Goal: Check status: Check status

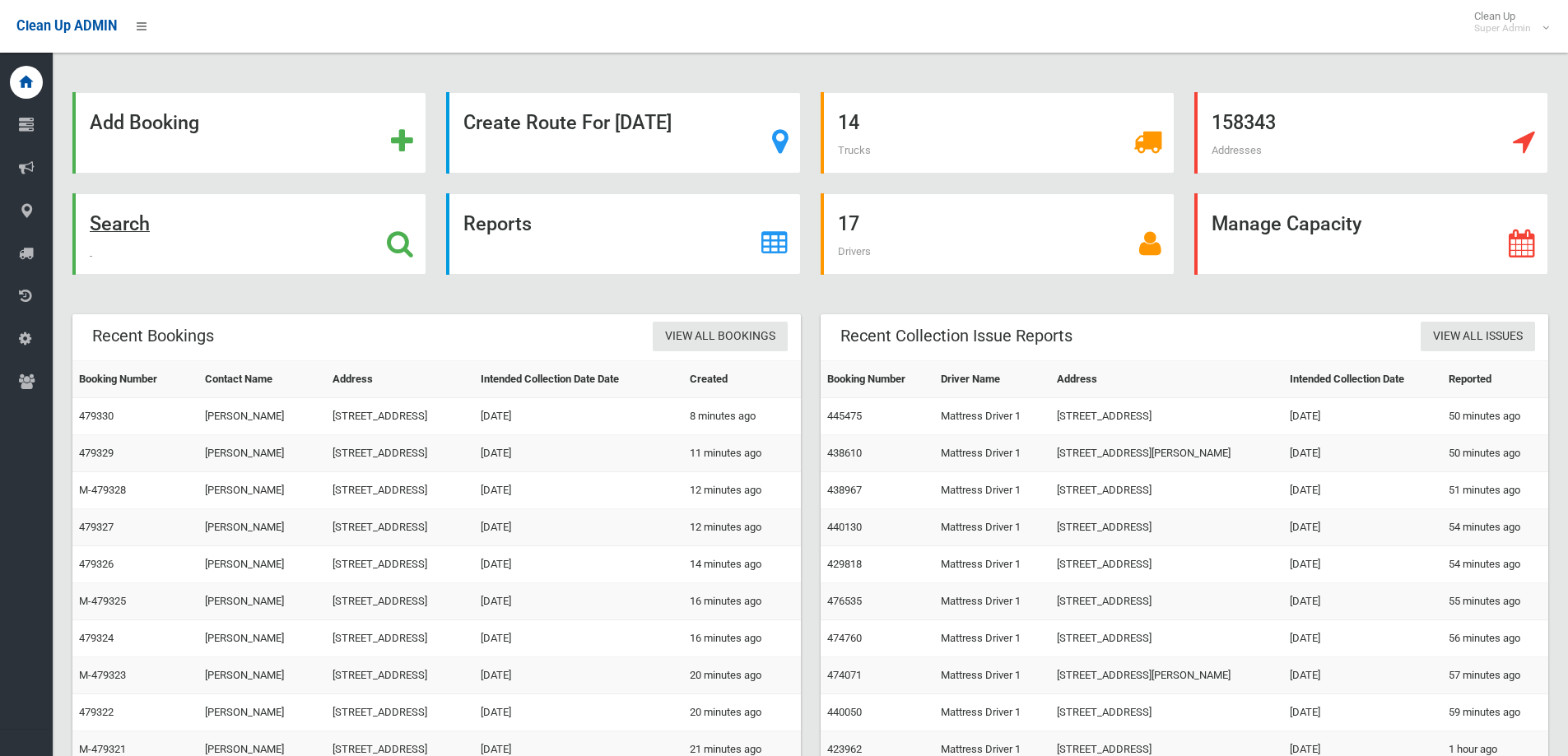
click at [394, 242] on icon at bounding box center [400, 244] width 27 height 28
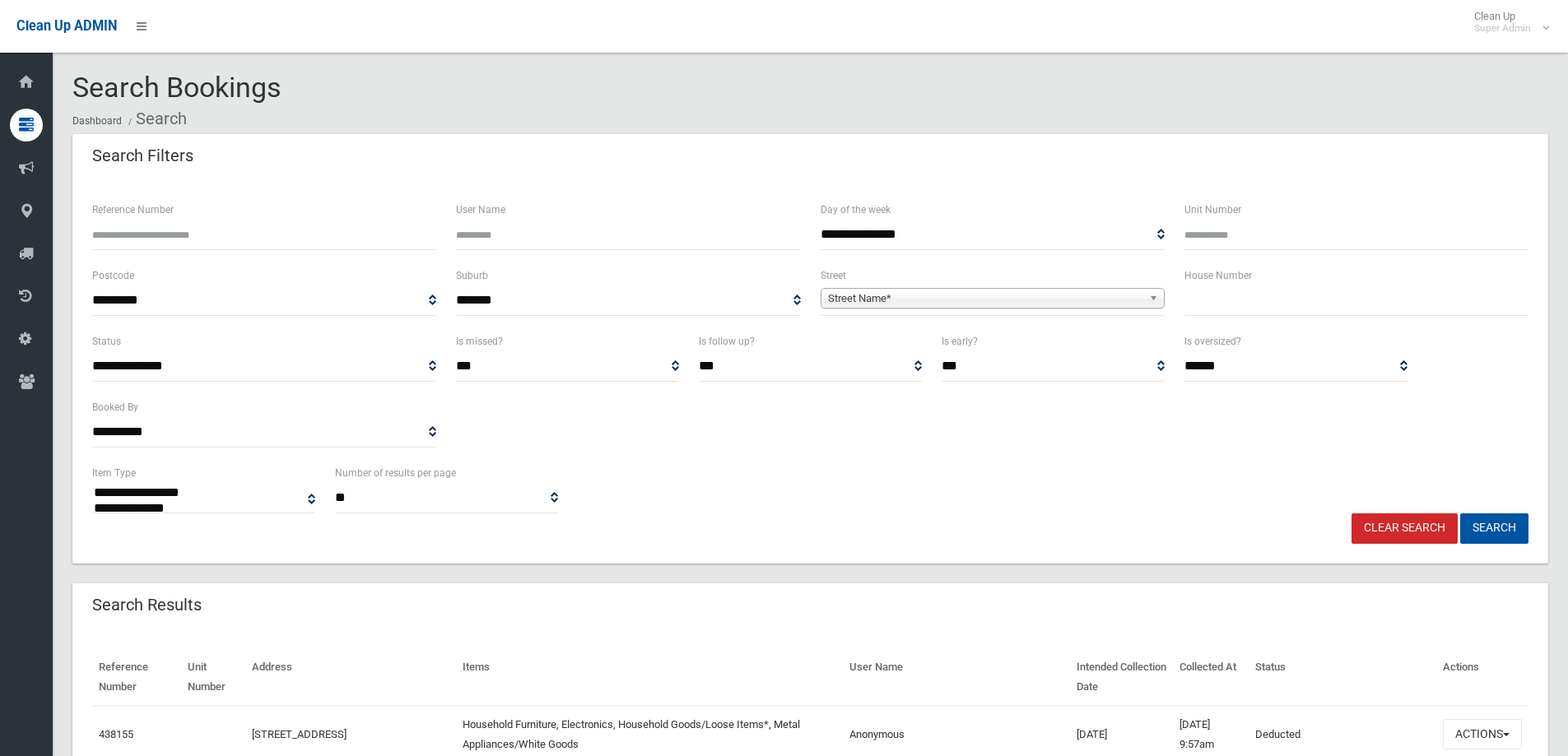
select select
click at [1235, 297] on input "text" at bounding box center [1356, 301] width 344 height 30
type input "****"
click at [1024, 290] on span "Street Name*" at bounding box center [985, 299] width 314 height 20
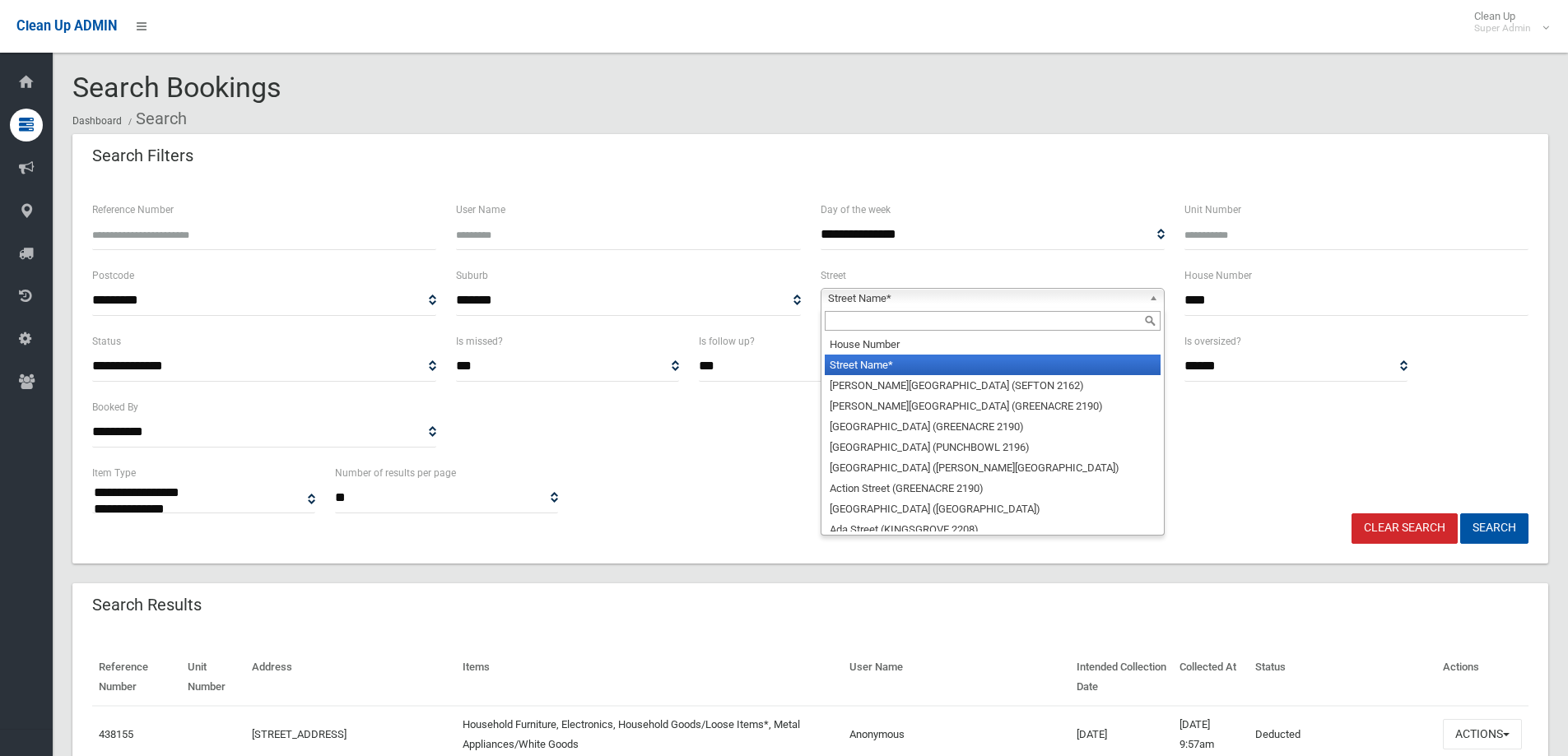
click at [956, 328] on input "text" at bounding box center [992, 322] width 335 height 20
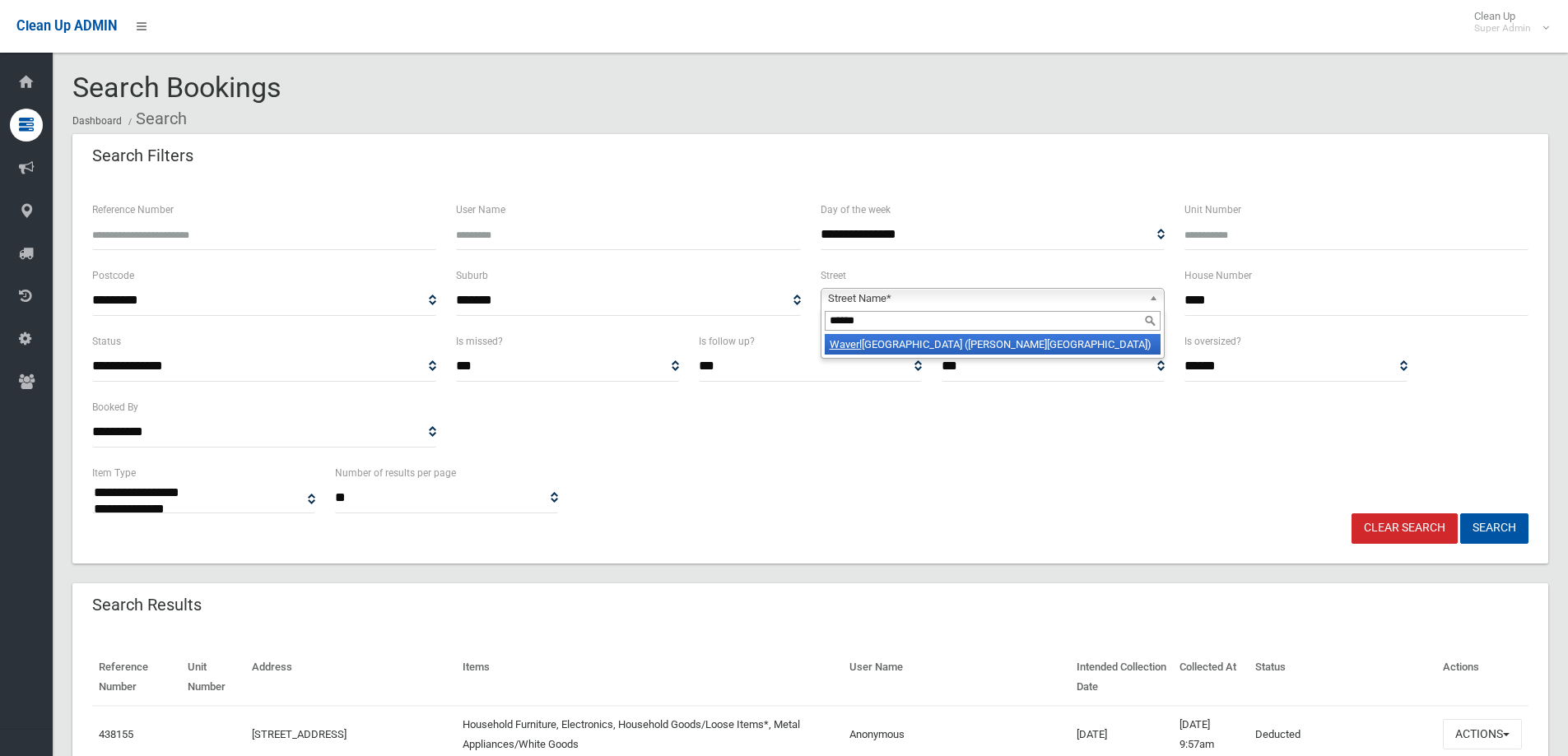
type input "*******"
drag, startPoint x: 843, startPoint y: 314, endPoint x: 800, endPoint y: 313, distance: 43.0
click at [800, 313] on div "**********" at bounding box center [810, 299] width 1456 height 66
click at [1029, 295] on span "Street Name*" at bounding box center [985, 299] width 314 height 20
drag, startPoint x: 1230, startPoint y: 293, endPoint x: 1168, endPoint y: 290, distance: 62.1
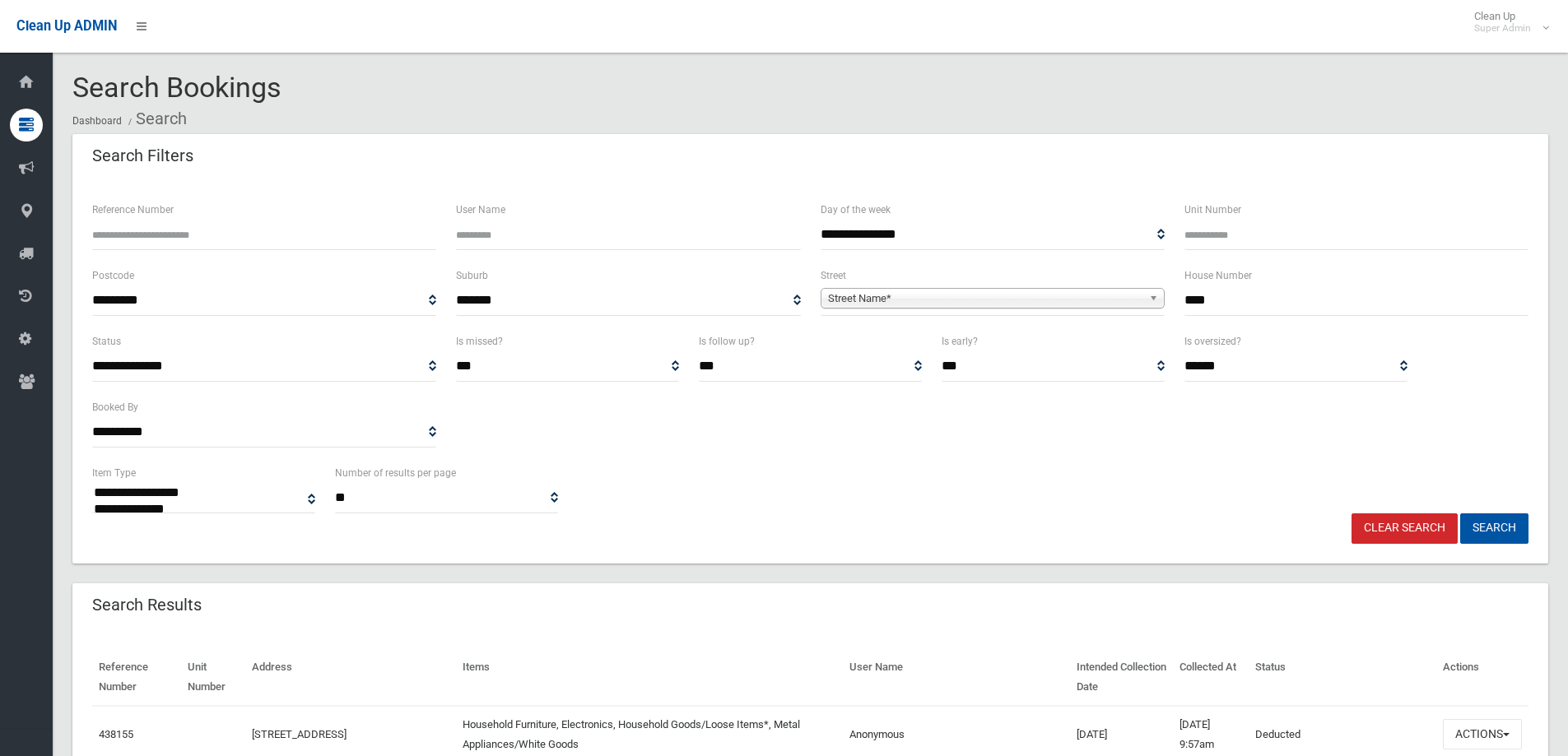
click at [1169, 290] on div "**********" at bounding box center [810, 299] width 1456 height 66
type input "**"
click at [970, 295] on span "Street Name*" at bounding box center [985, 299] width 314 height 20
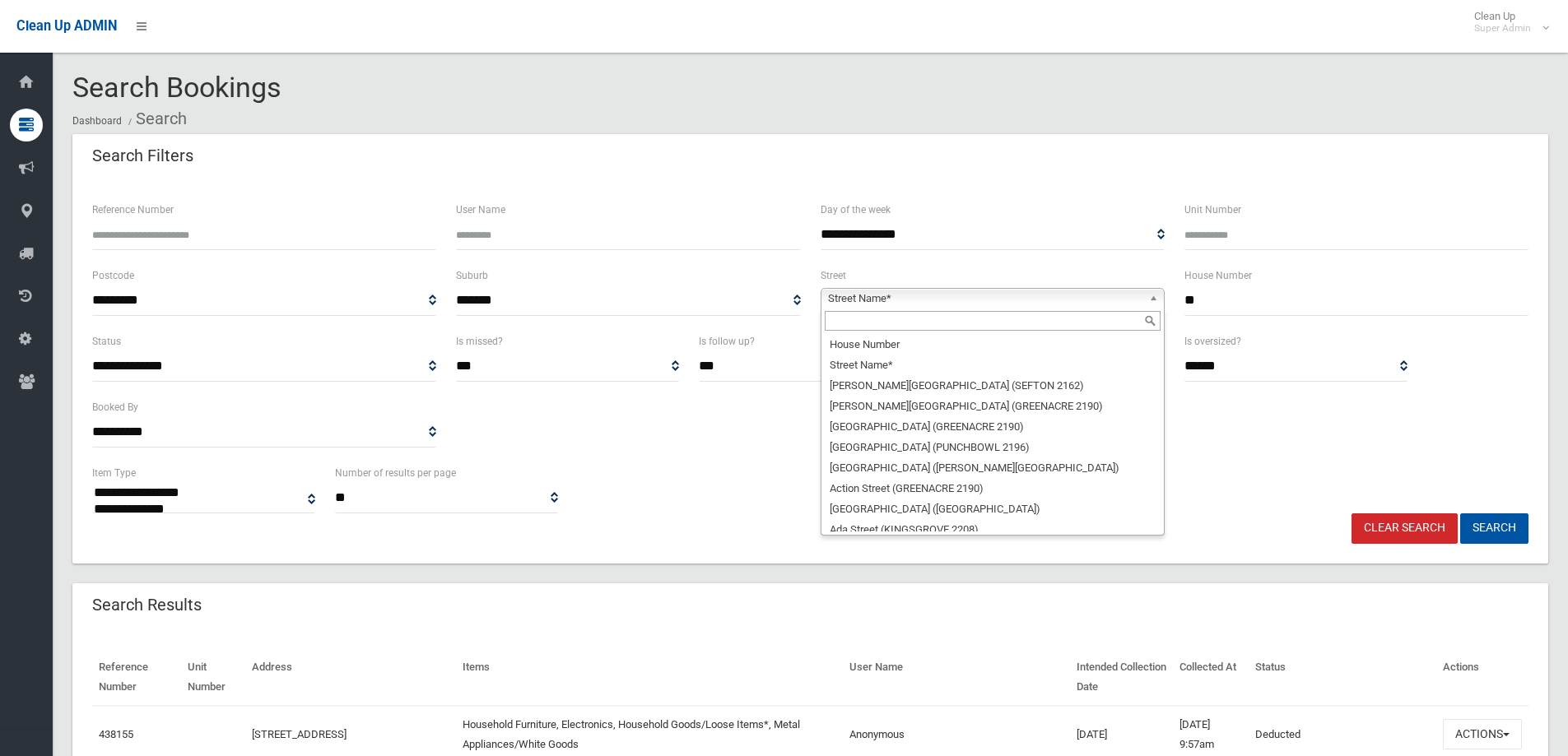
click at [896, 320] on input "text" at bounding box center [992, 322] width 335 height 20
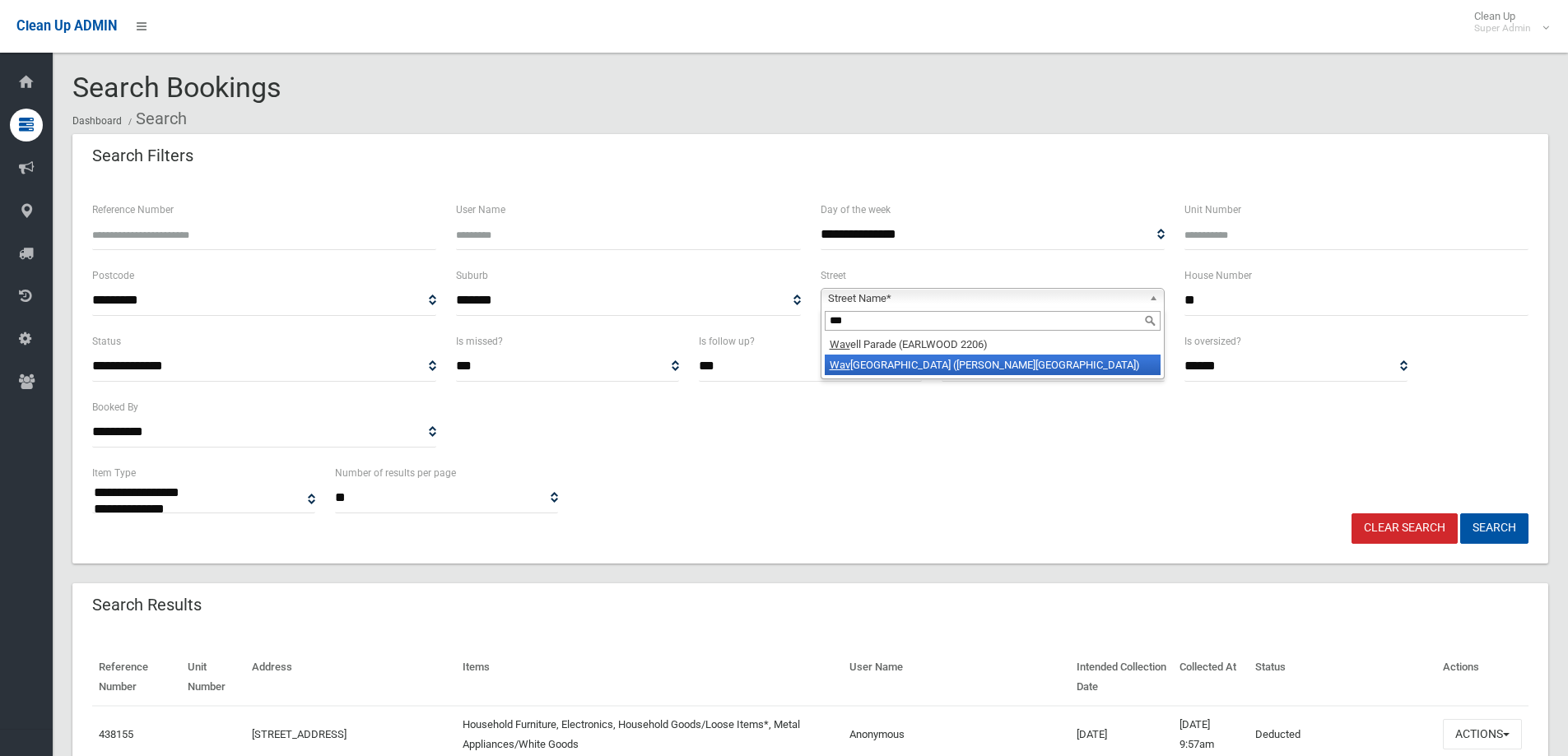
type input "***"
click at [913, 367] on li "Wav erley Street (BELMORE 2192)" at bounding box center [992, 365] width 335 height 20
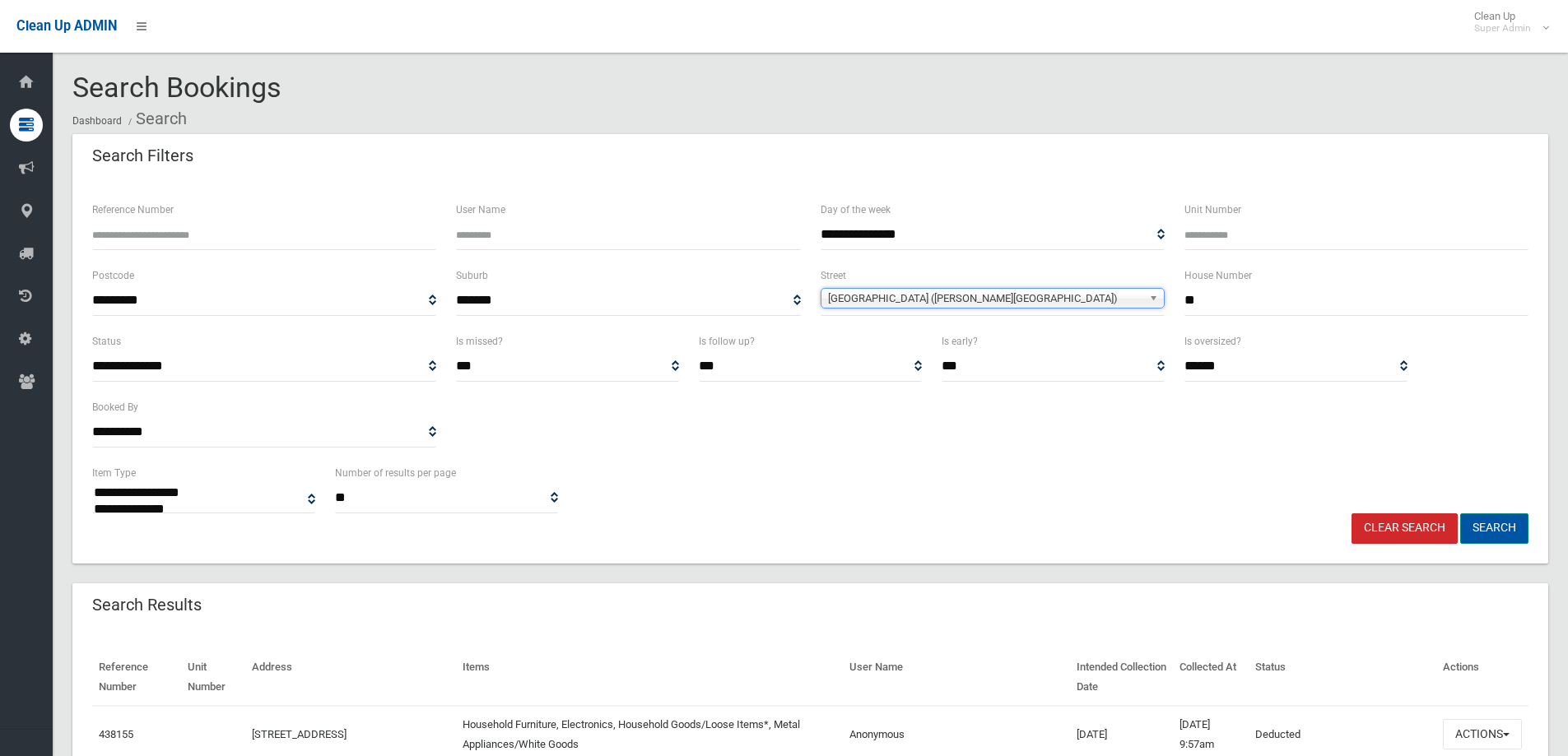
click at [1509, 530] on button "Search" at bounding box center [1494, 528] width 69 height 30
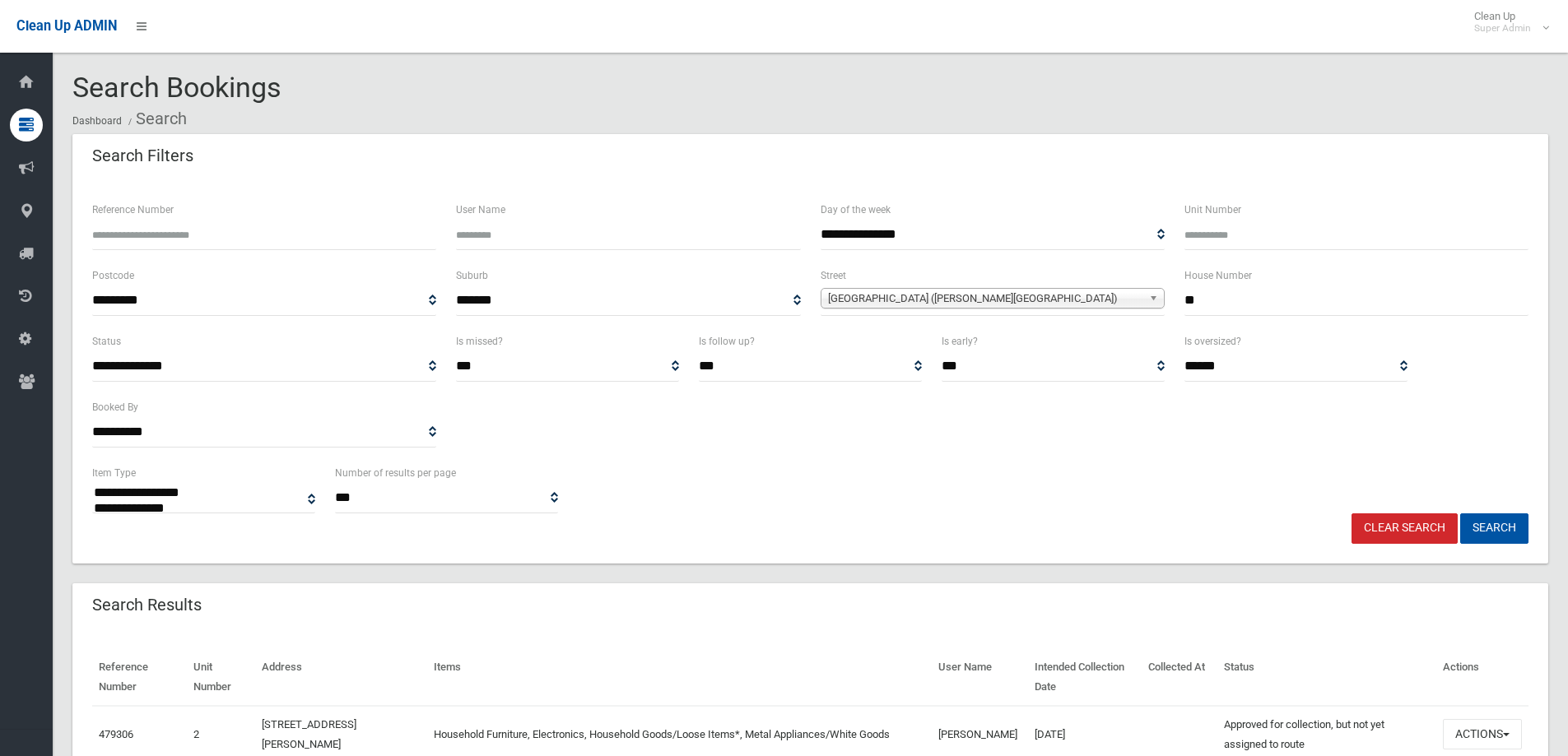
select select
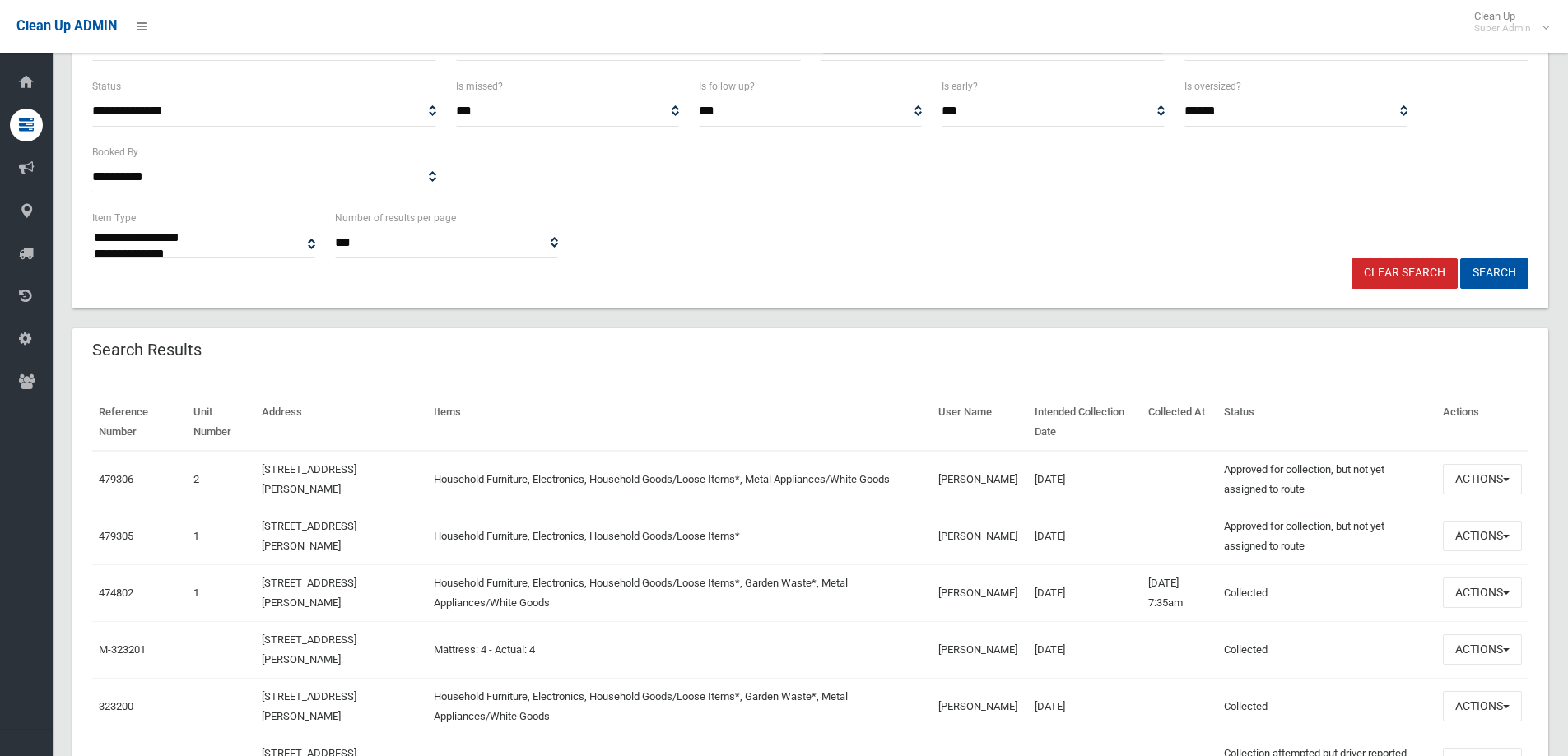
scroll to position [165, 0]
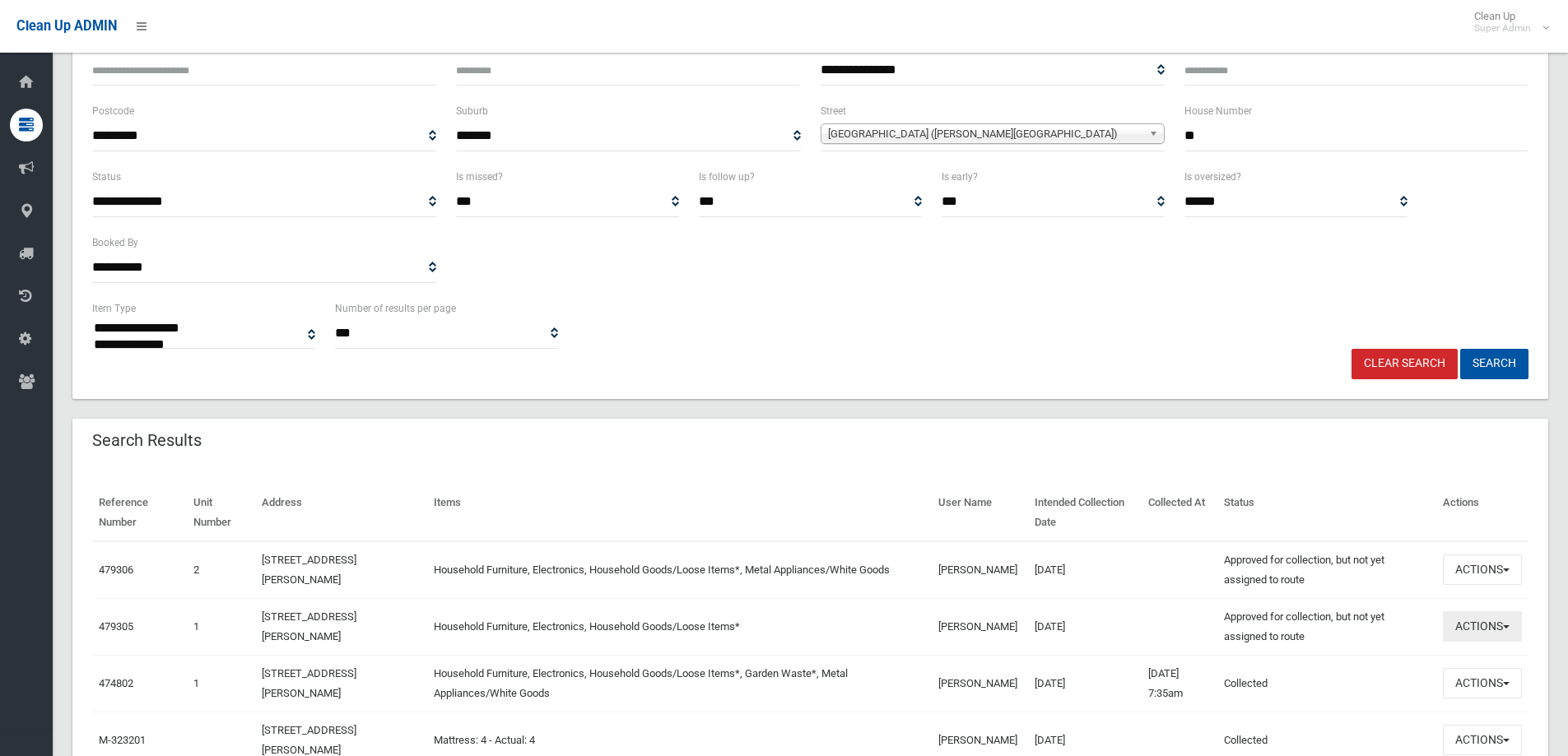
click at [1492, 617] on button "Actions" at bounding box center [1483, 626] width 79 height 30
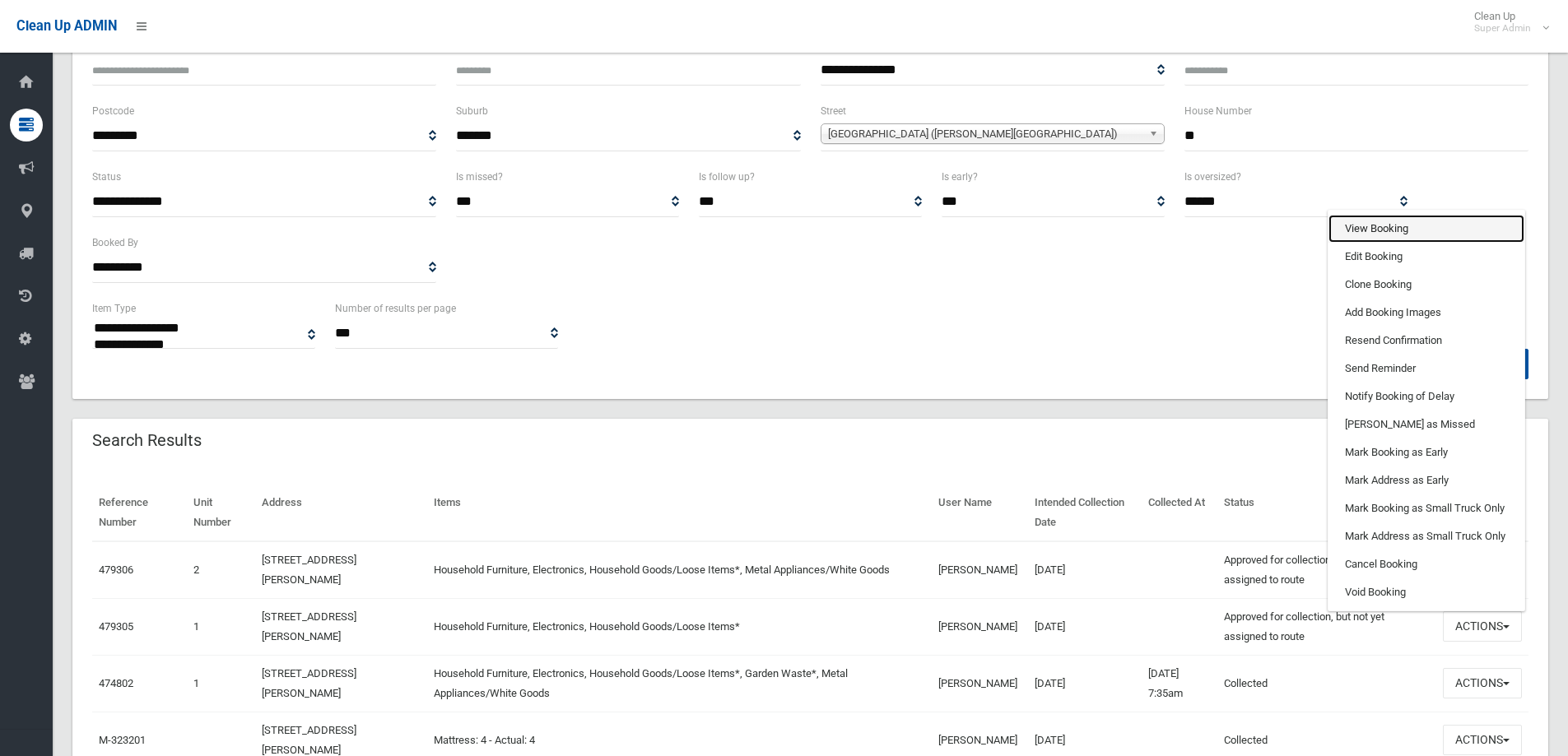
click at [1384, 225] on link "View Booking" at bounding box center [1427, 228] width 196 height 28
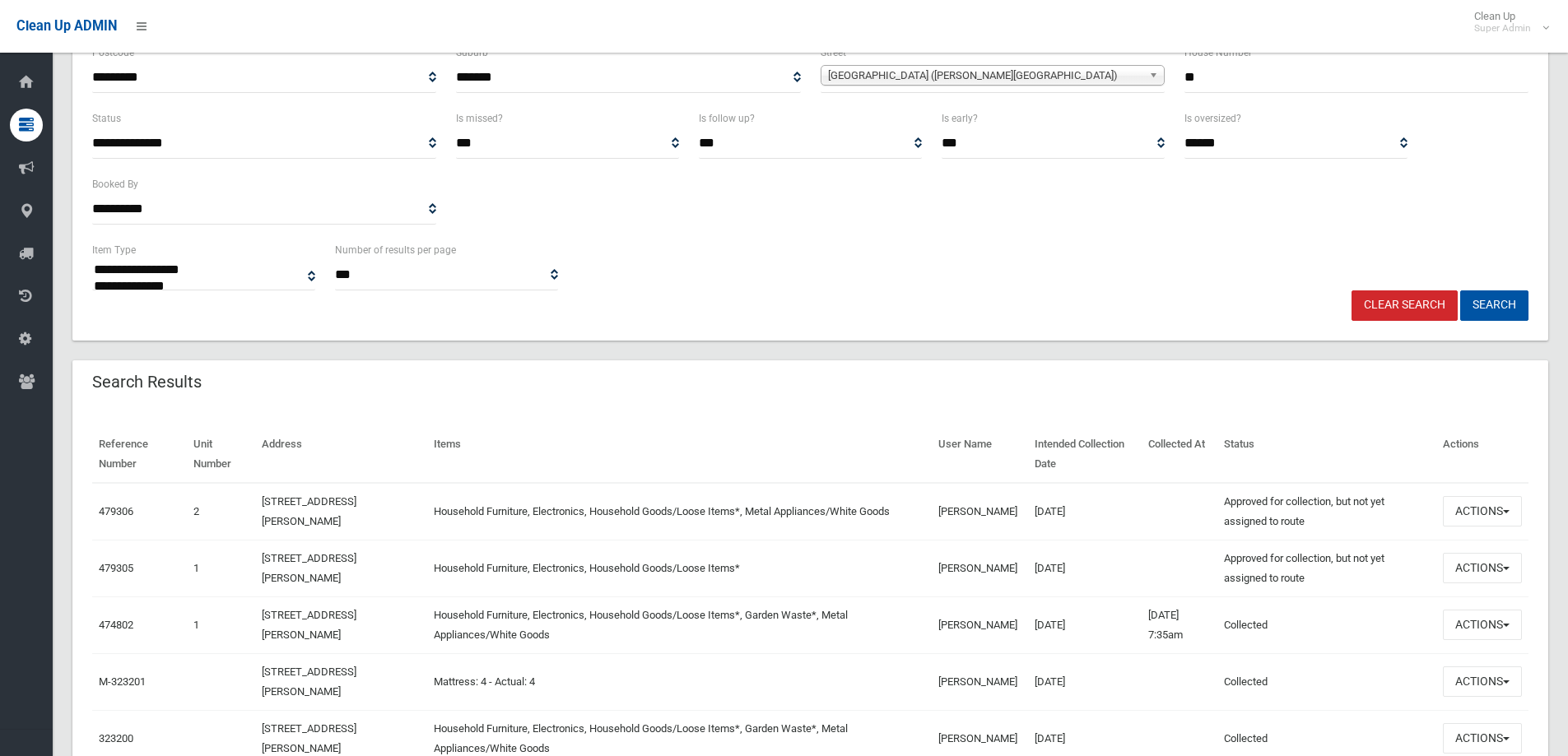
scroll to position [329, 0]
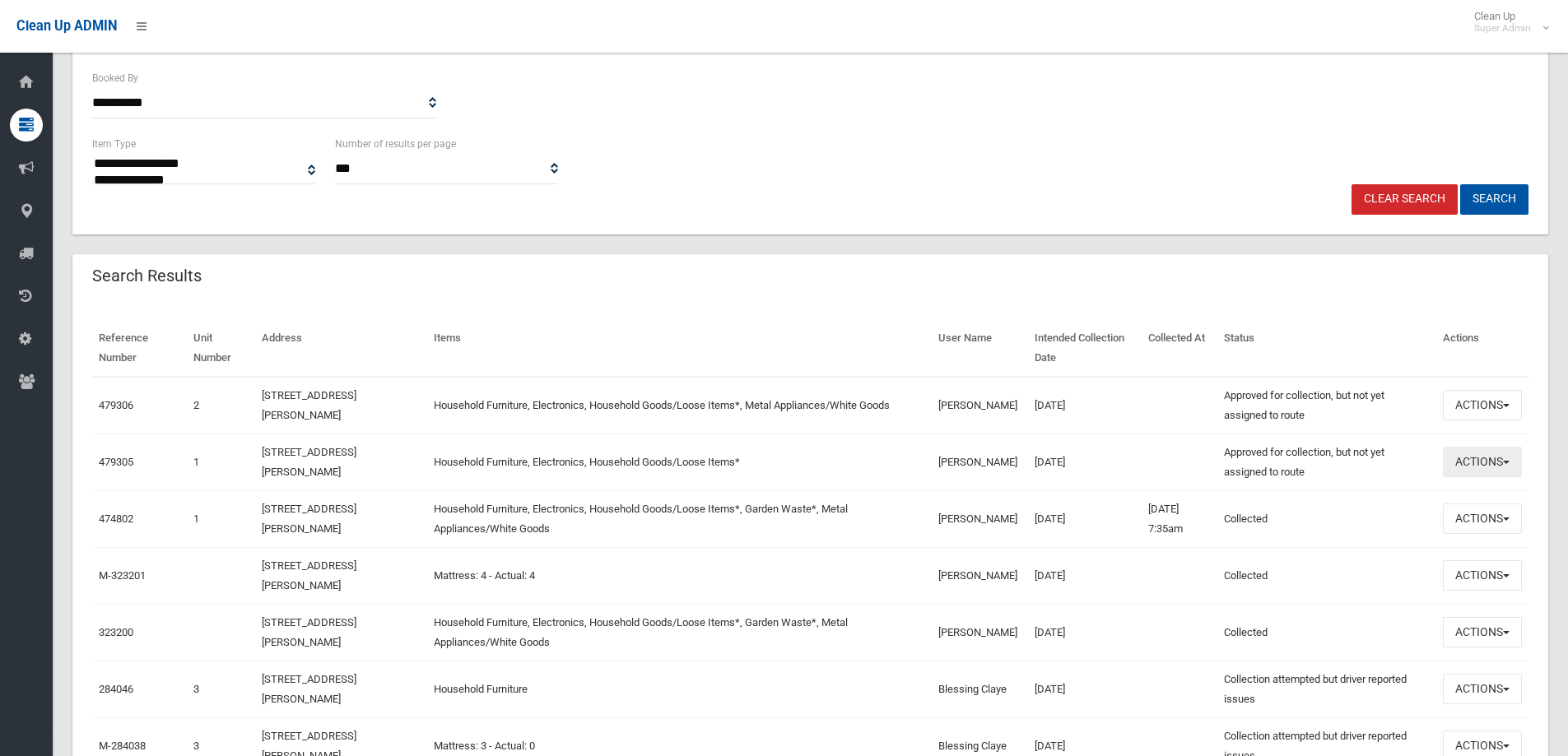
click at [1503, 461] on span "button" at bounding box center [1506, 463] width 6 height 4
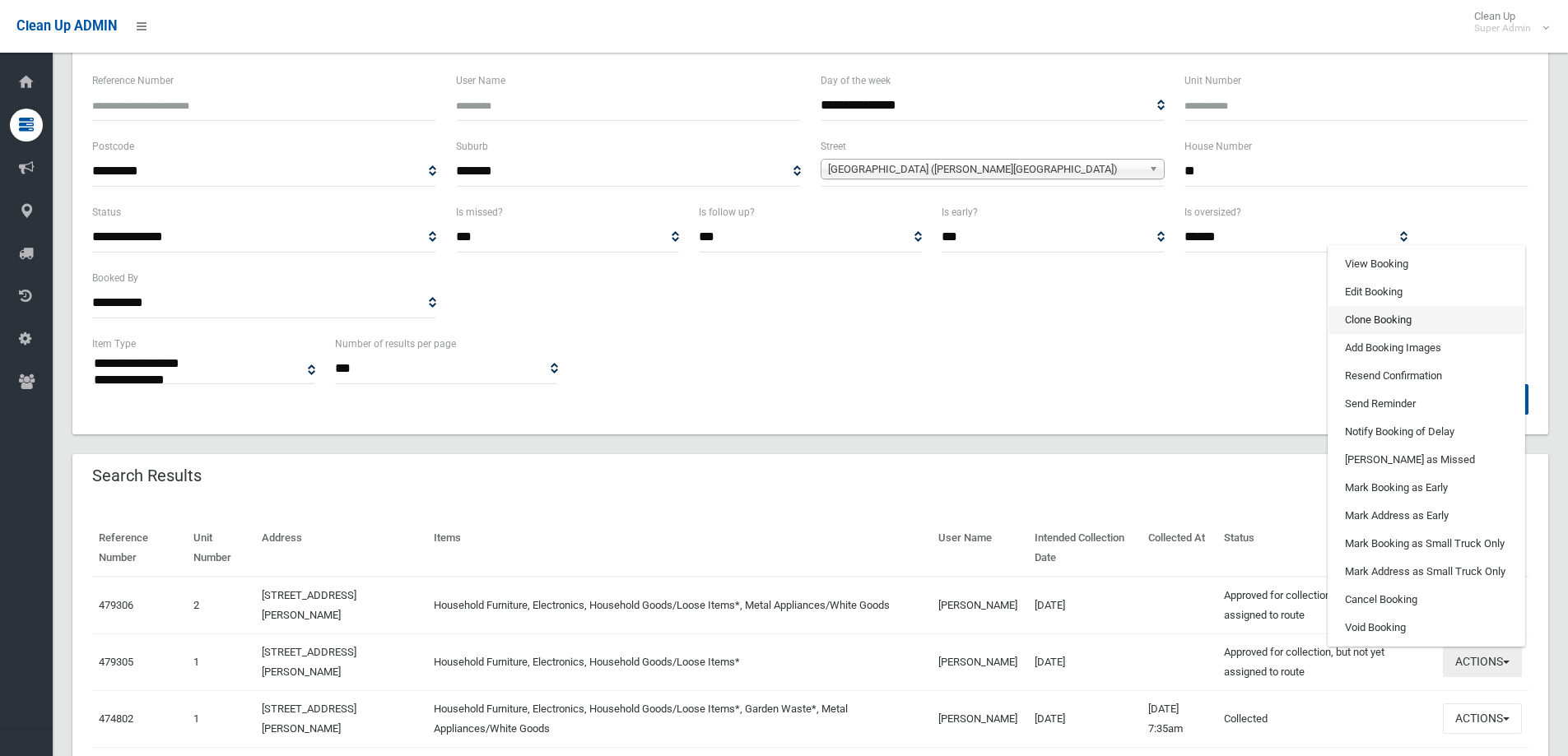
scroll to position [82, 0]
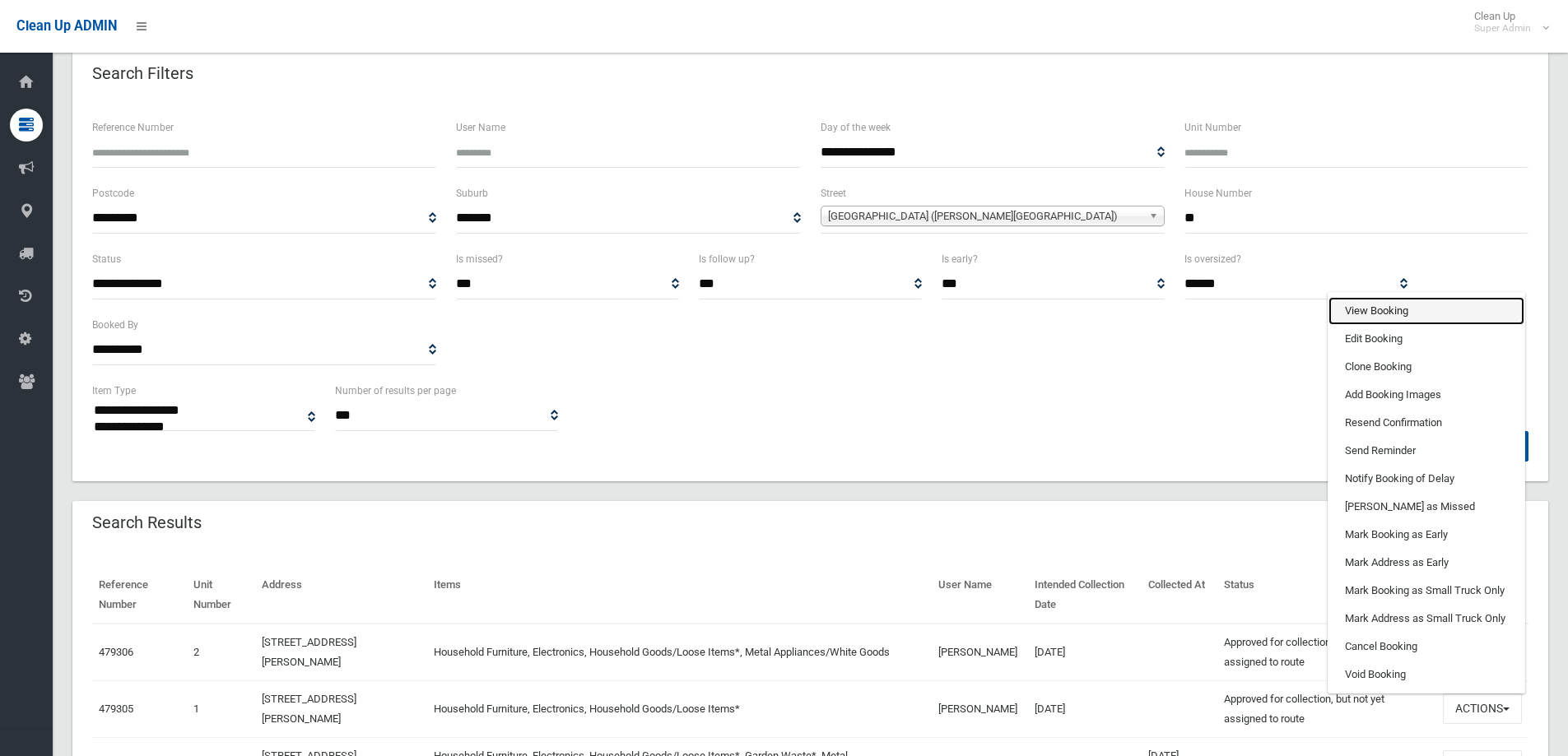
click at [1378, 310] on link "View Booking" at bounding box center [1427, 311] width 196 height 28
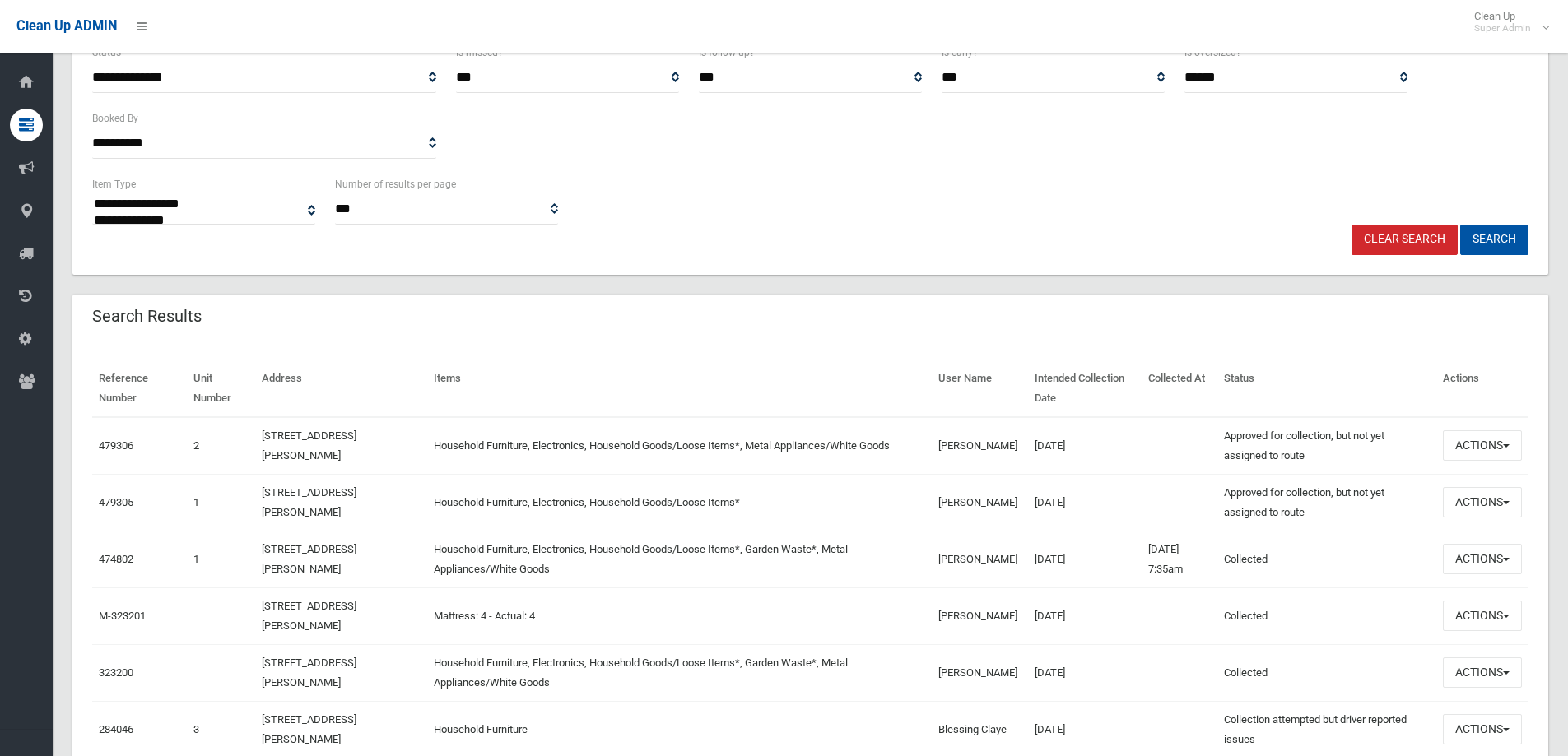
scroll to position [329, 0]
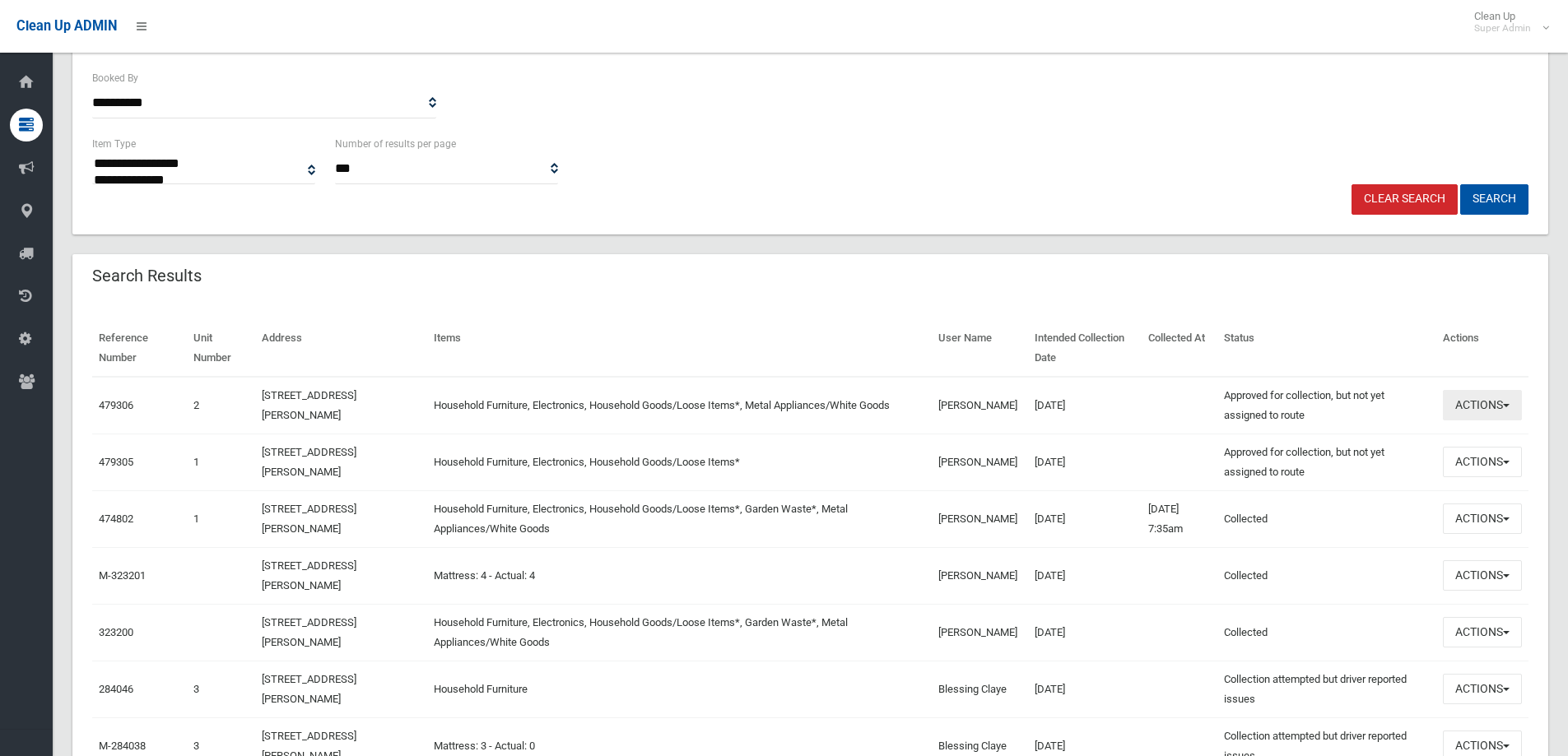
click at [1452, 408] on button "Actions" at bounding box center [1483, 405] width 79 height 30
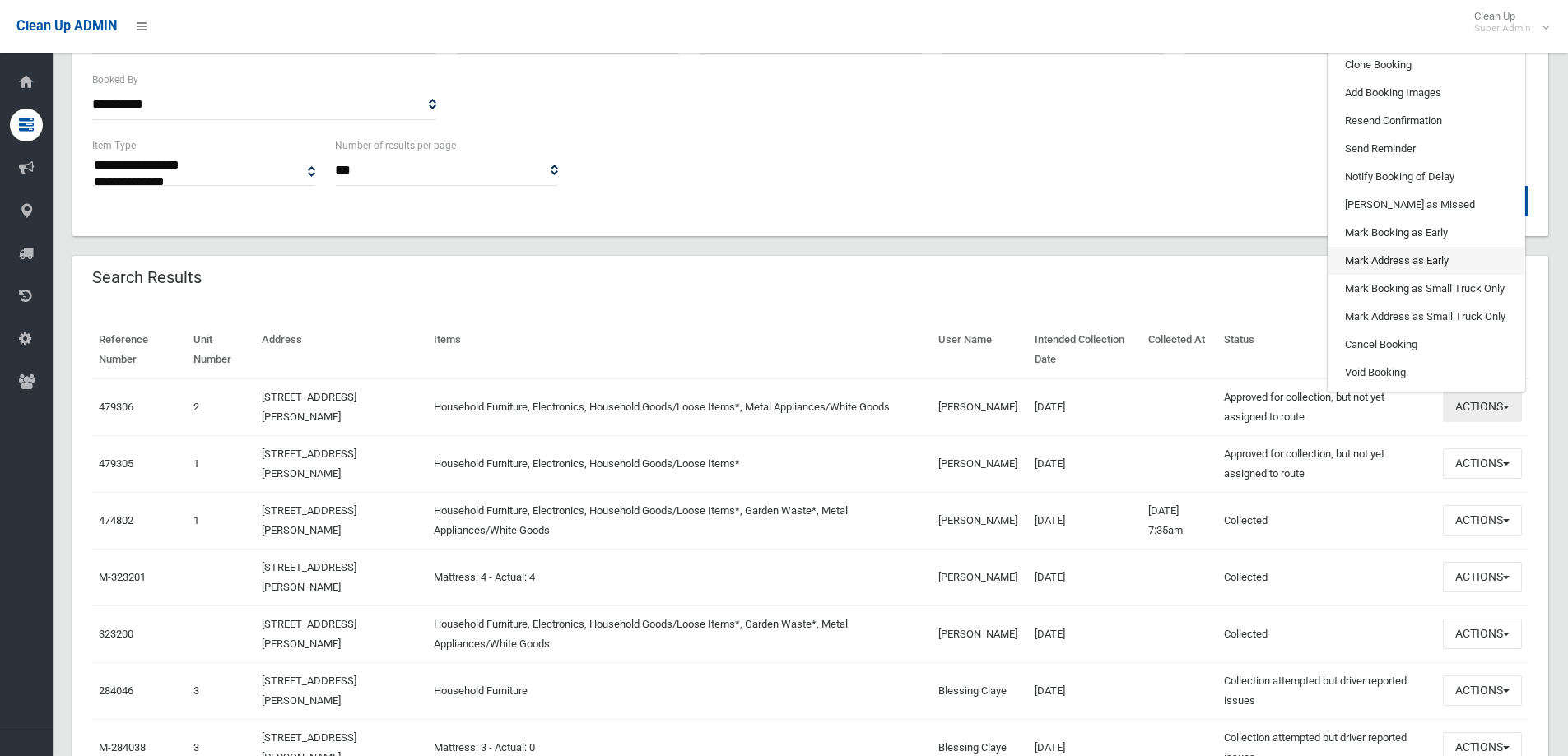
scroll to position [165, 0]
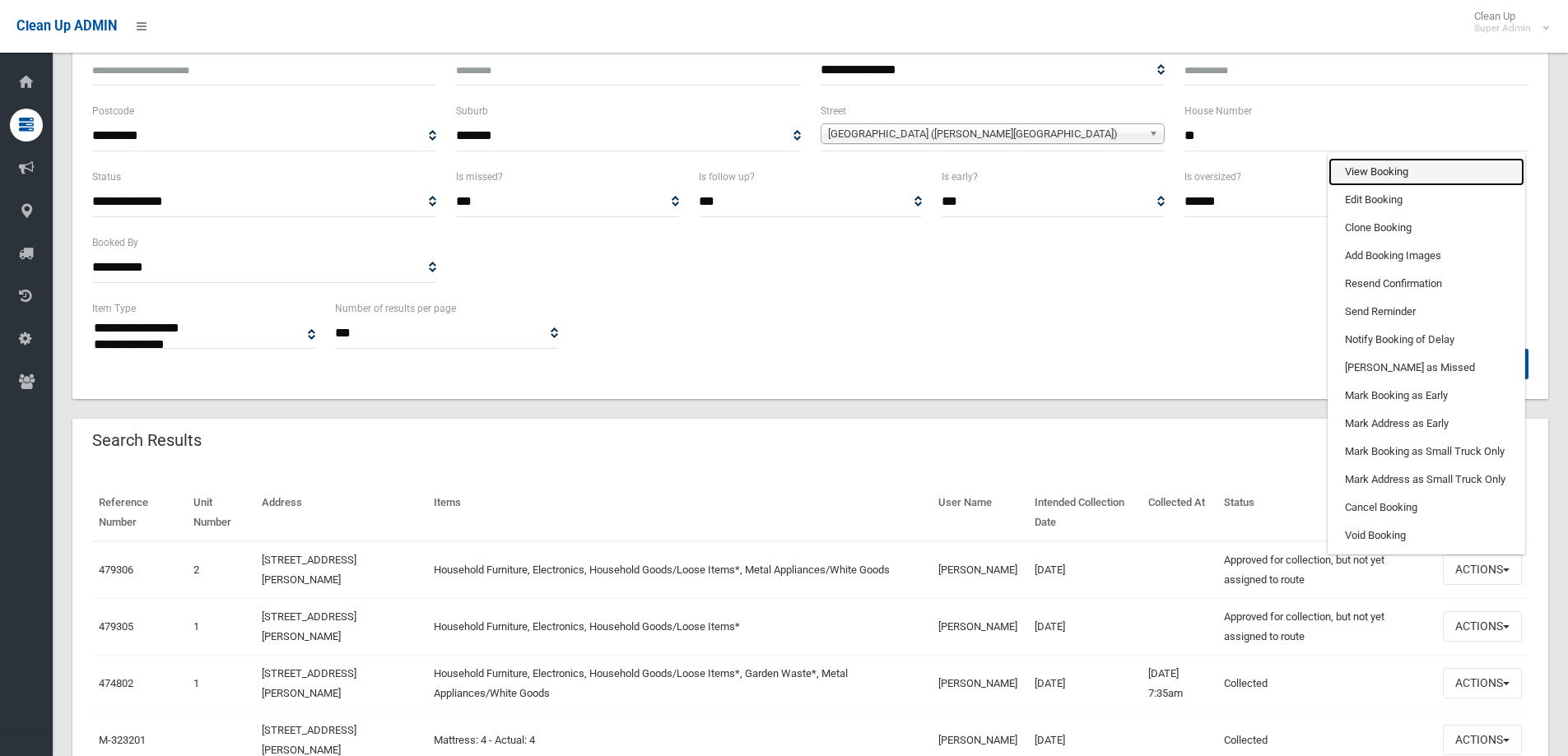
click at [1389, 160] on link "View Booking" at bounding box center [1427, 171] width 196 height 28
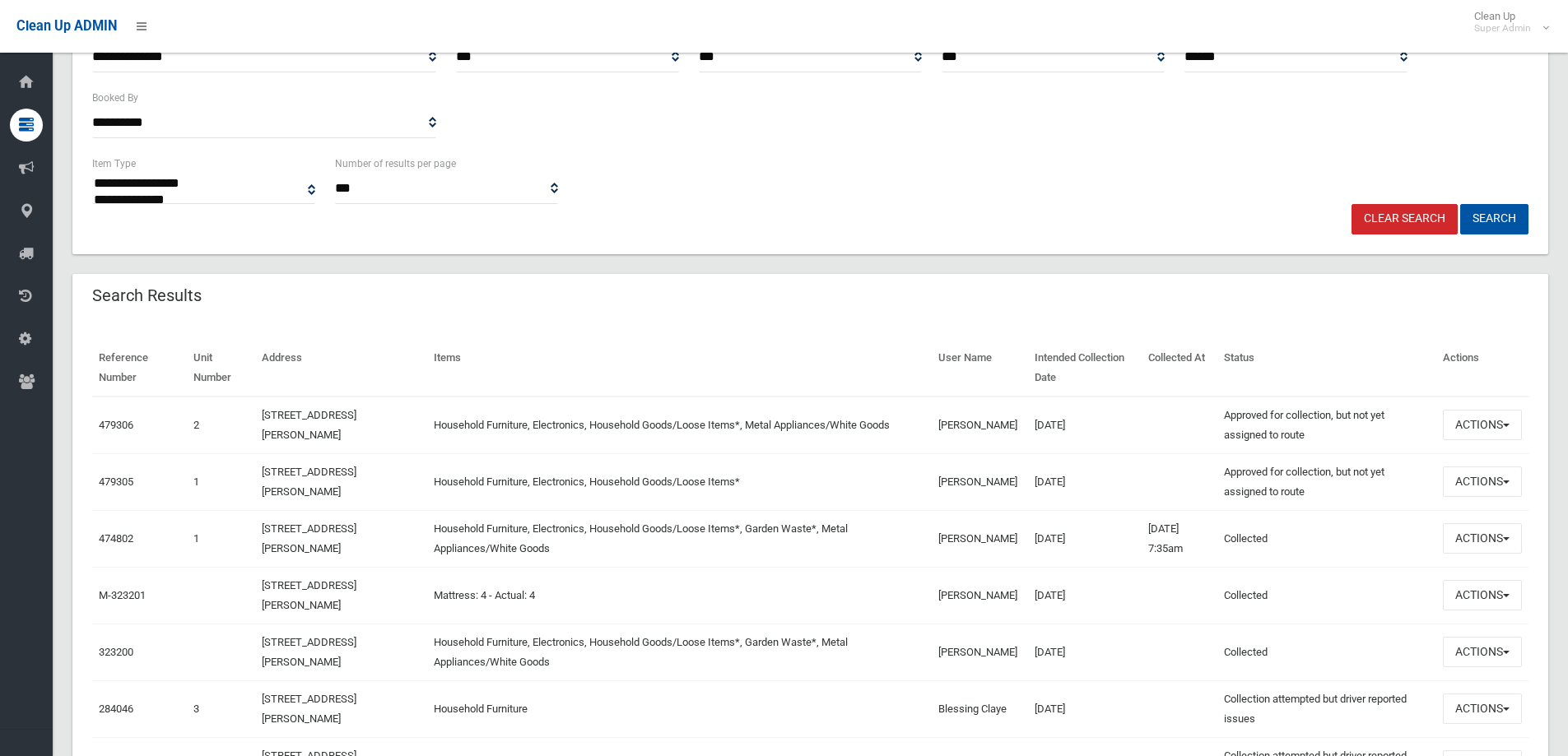
scroll to position [329, 0]
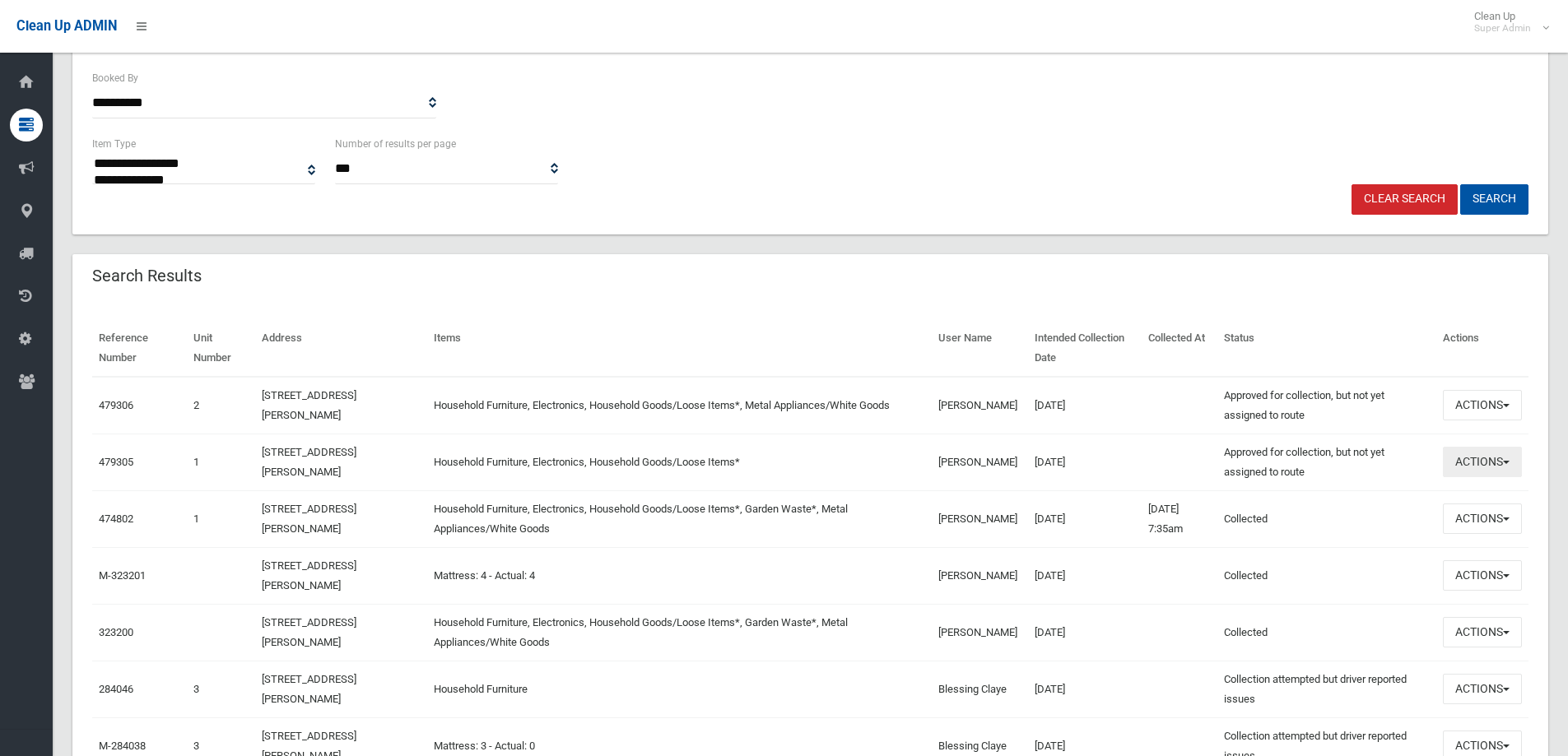
click at [1474, 466] on button "Actions" at bounding box center [1483, 462] width 79 height 30
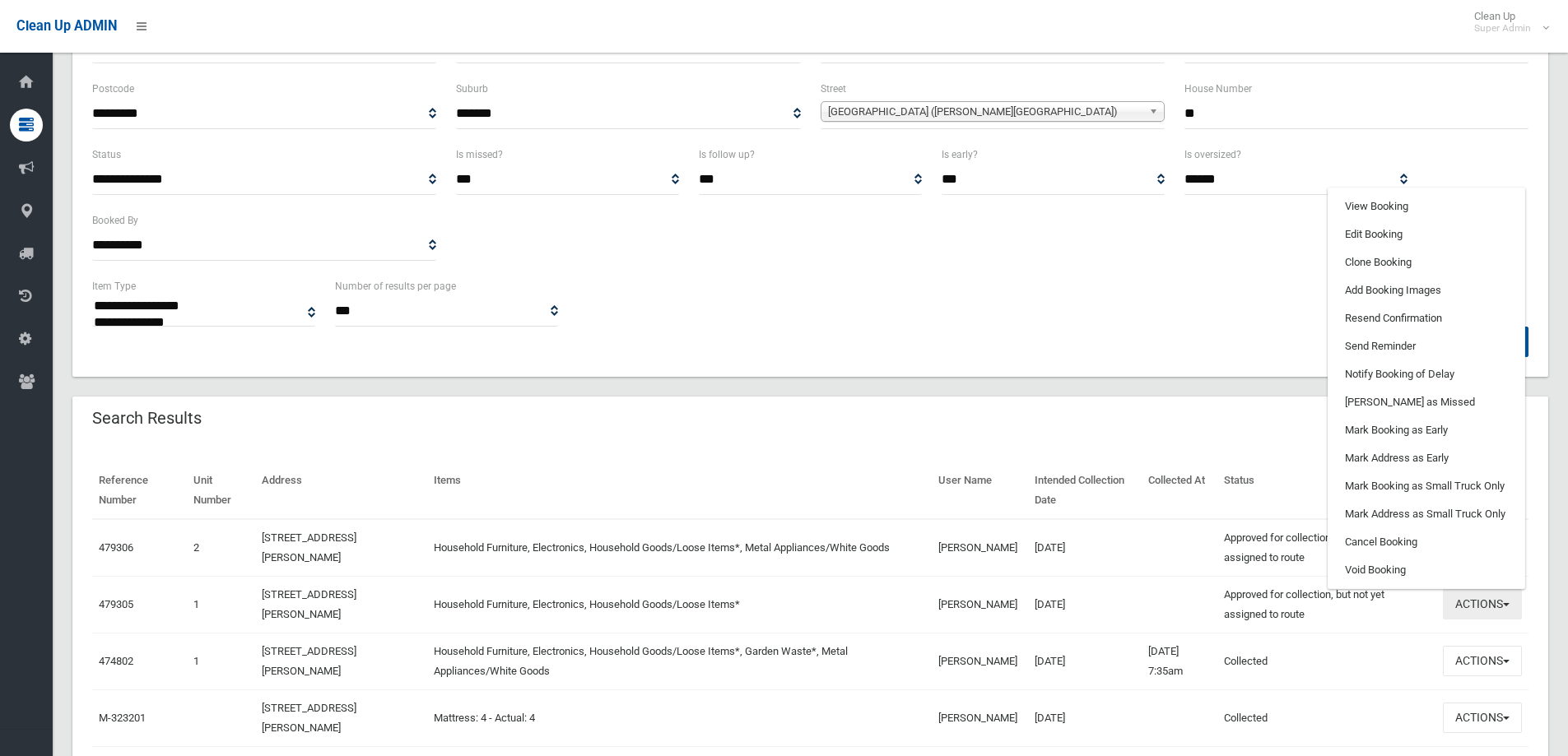
scroll to position [165, 0]
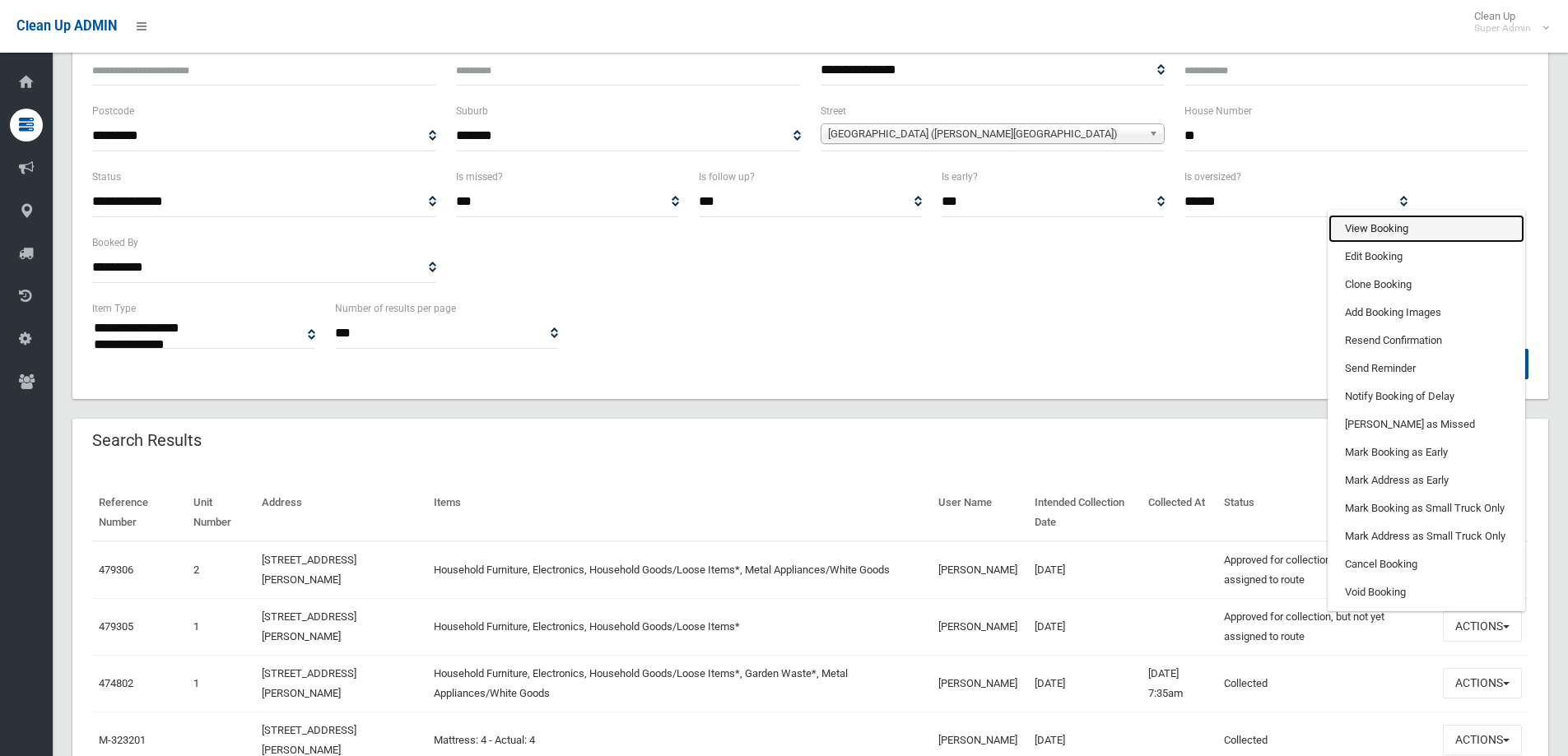
click at [1386, 230] on link "View Booking" at bounding box center [1427, 228] width 196 height 28
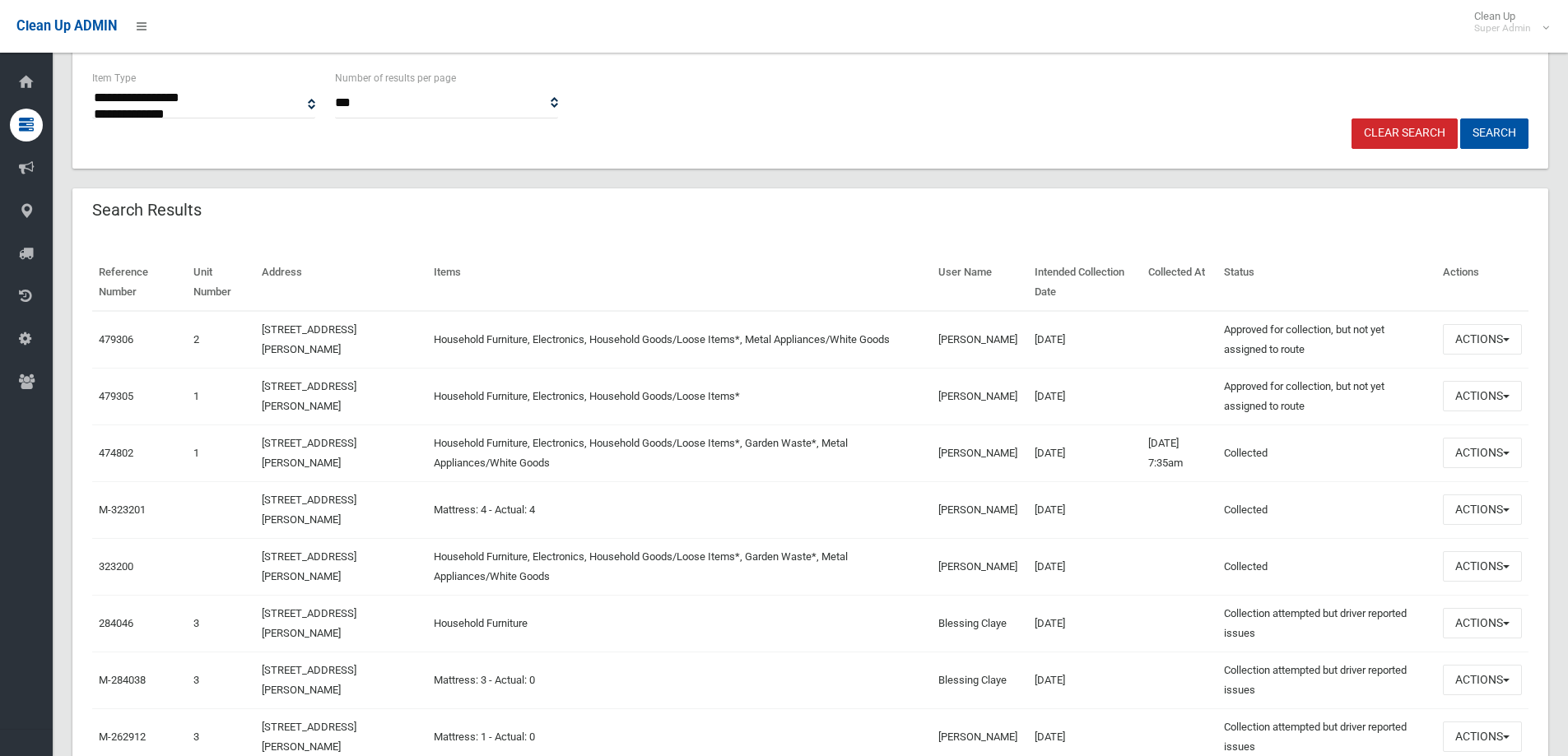
scroll to position [494, 0]
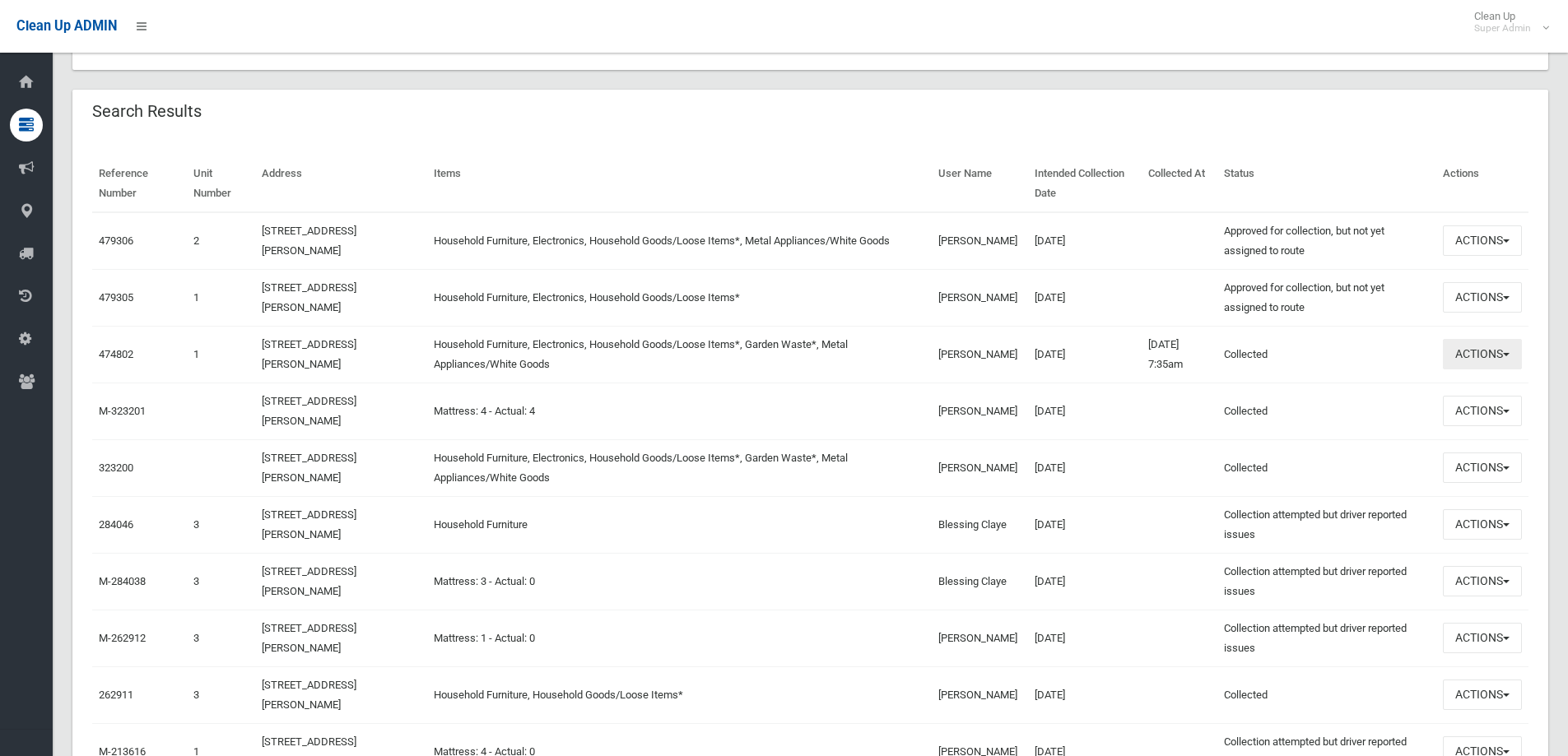
click at [1478, 352] on button "Actions" at bounding box center [1483, 354] width 79 height 30
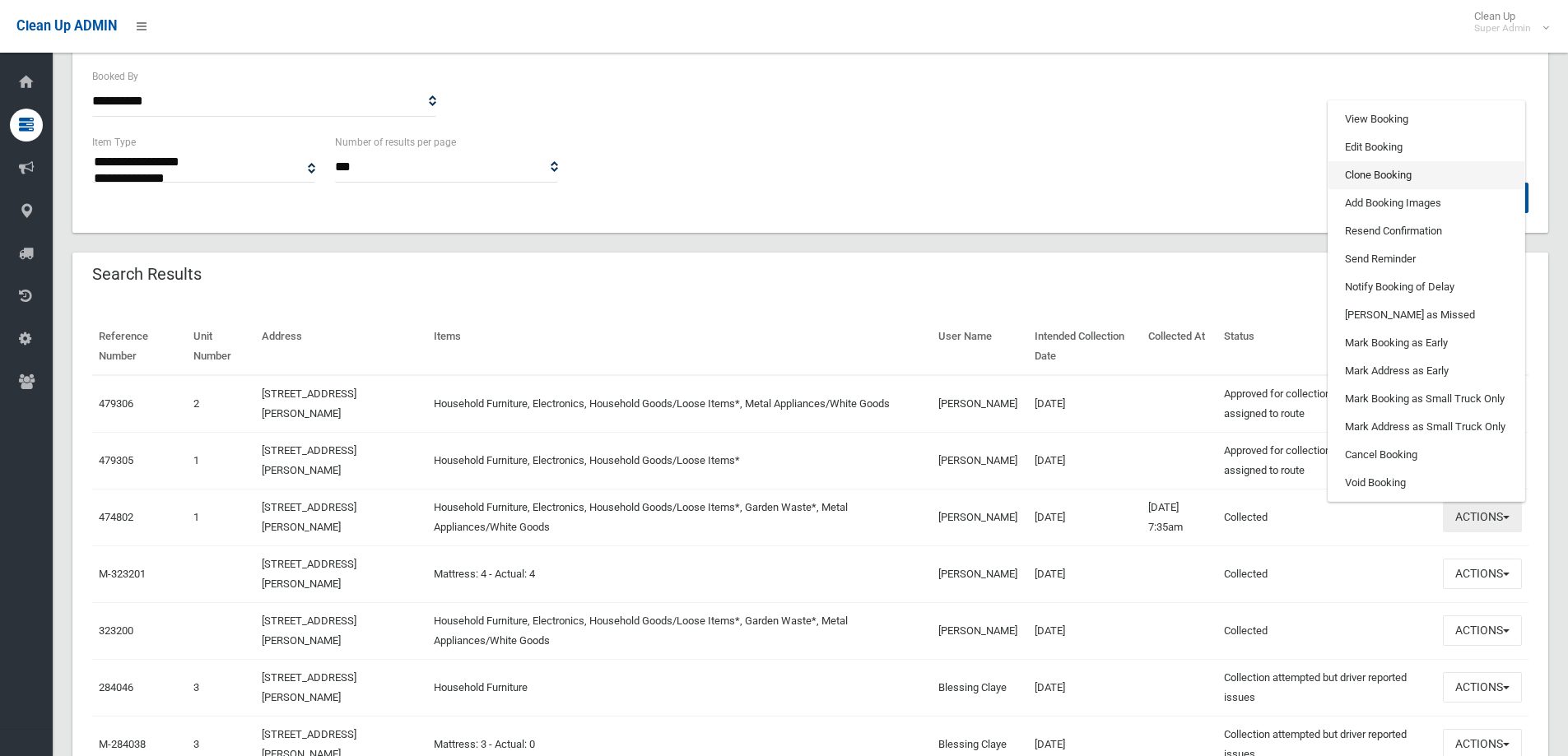
scroll to position [329, 0]
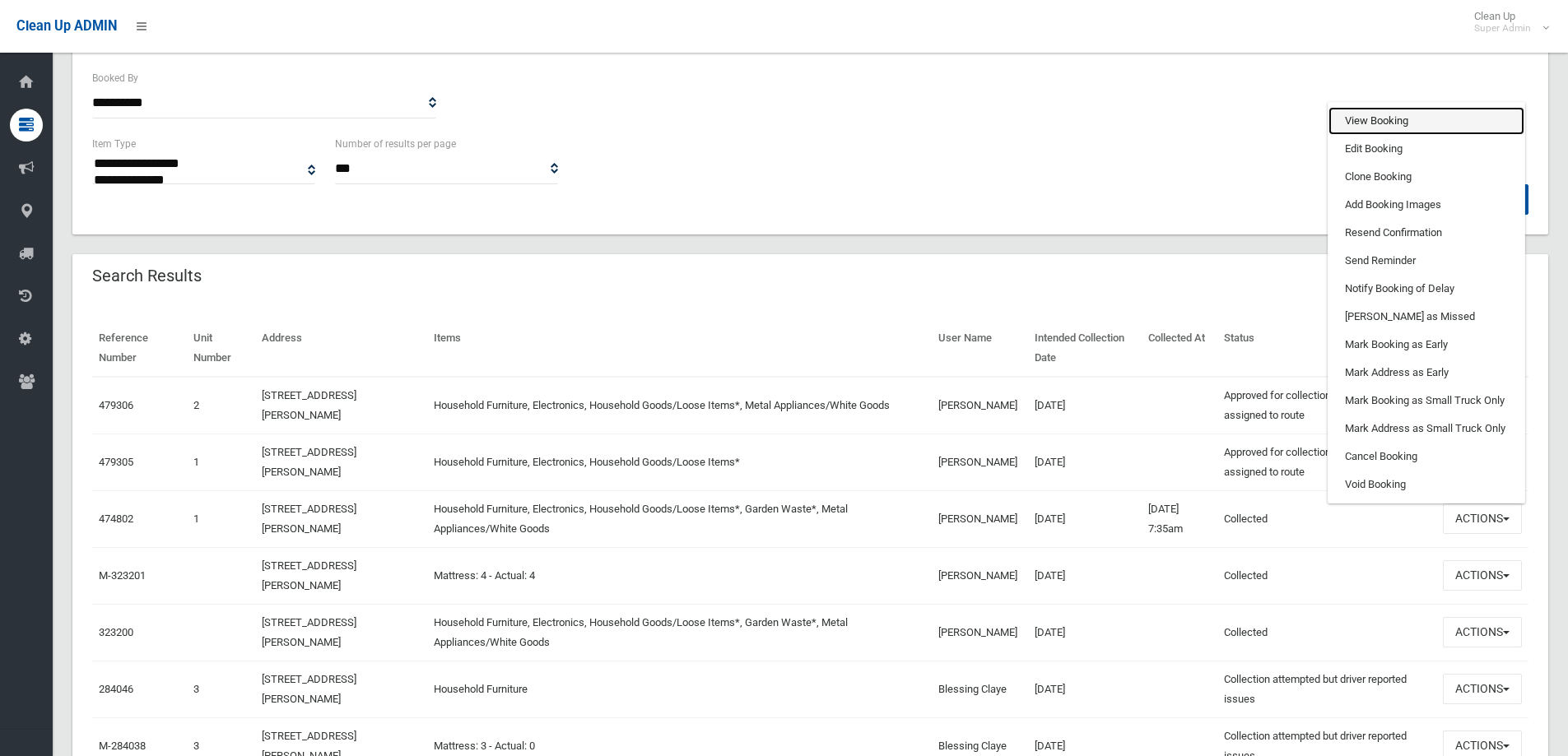
click at [1372, 122] on link "View Booking" at bounding box center [1427, 121] width 196 height 28
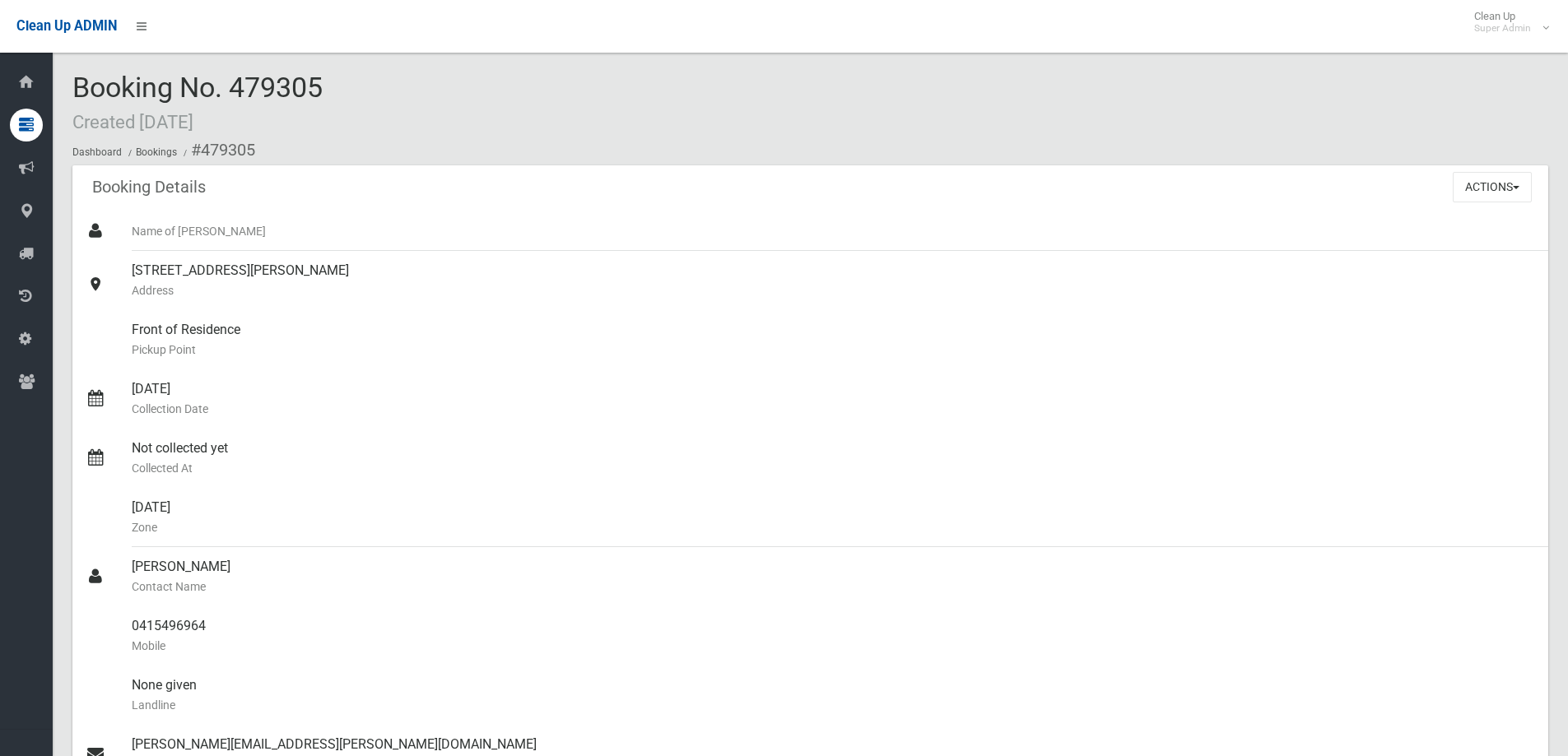
click at [306, 81] on span "Booking No. 479305 Created 15/08/2025" at bounding box center [197, 103] width 250 height 64
drag, startPoint x: 335, startPoint y: 92, endPoint x: 58, endPoint y: 100, distance: 277.1
click at [58, 100] on section "Booking No. 479305 Created 15/08/2025 Dashboard Bookings #479305 Booking Detail…" at bounding box center [810, 707] width 1516 height 1269
click at [329, 82] on div "Booking No. 479305 Created 15/08/2025 Dashboard Bookings #479305" at bounding box center [810, 118] width 1475 height 93
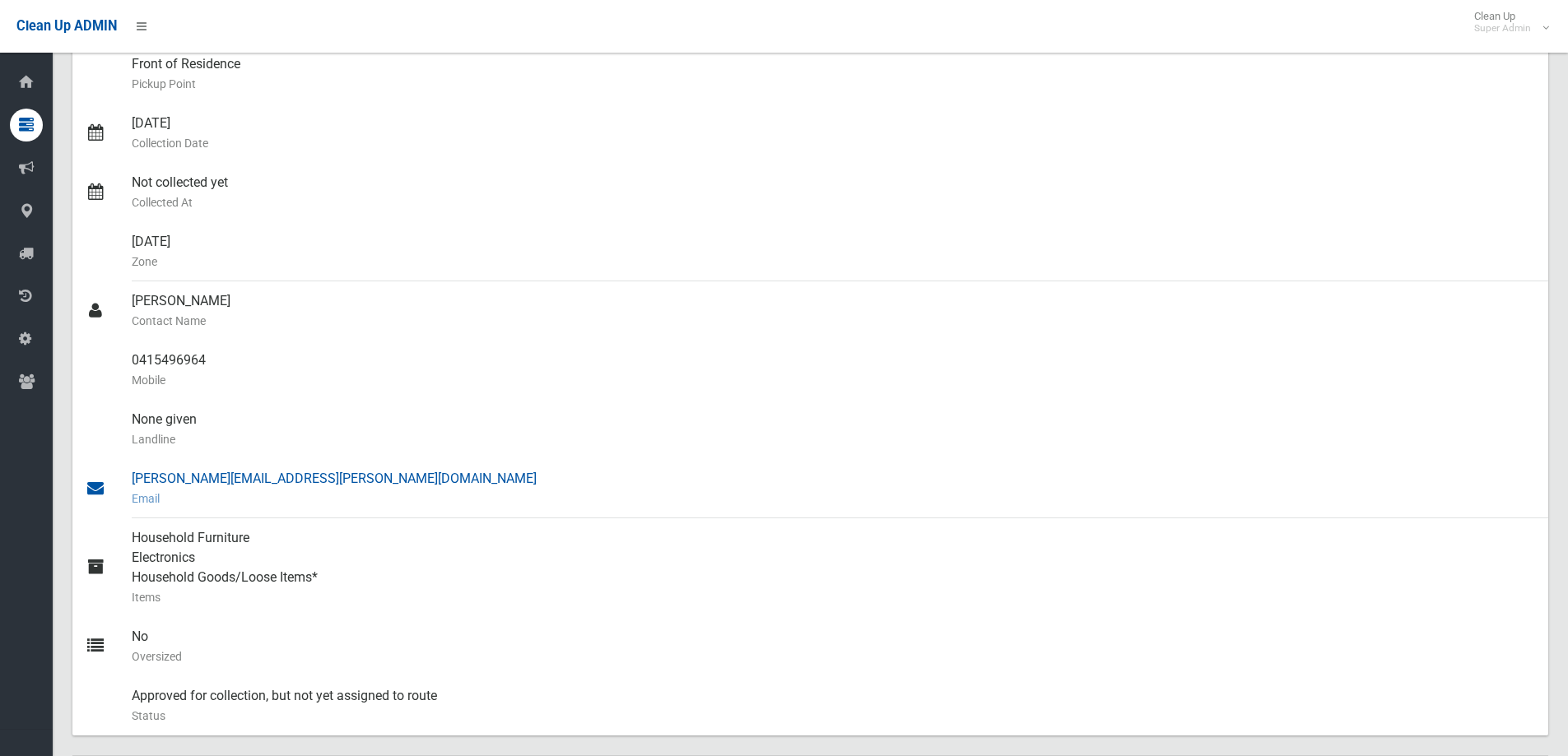
scroll to position [247, 0]
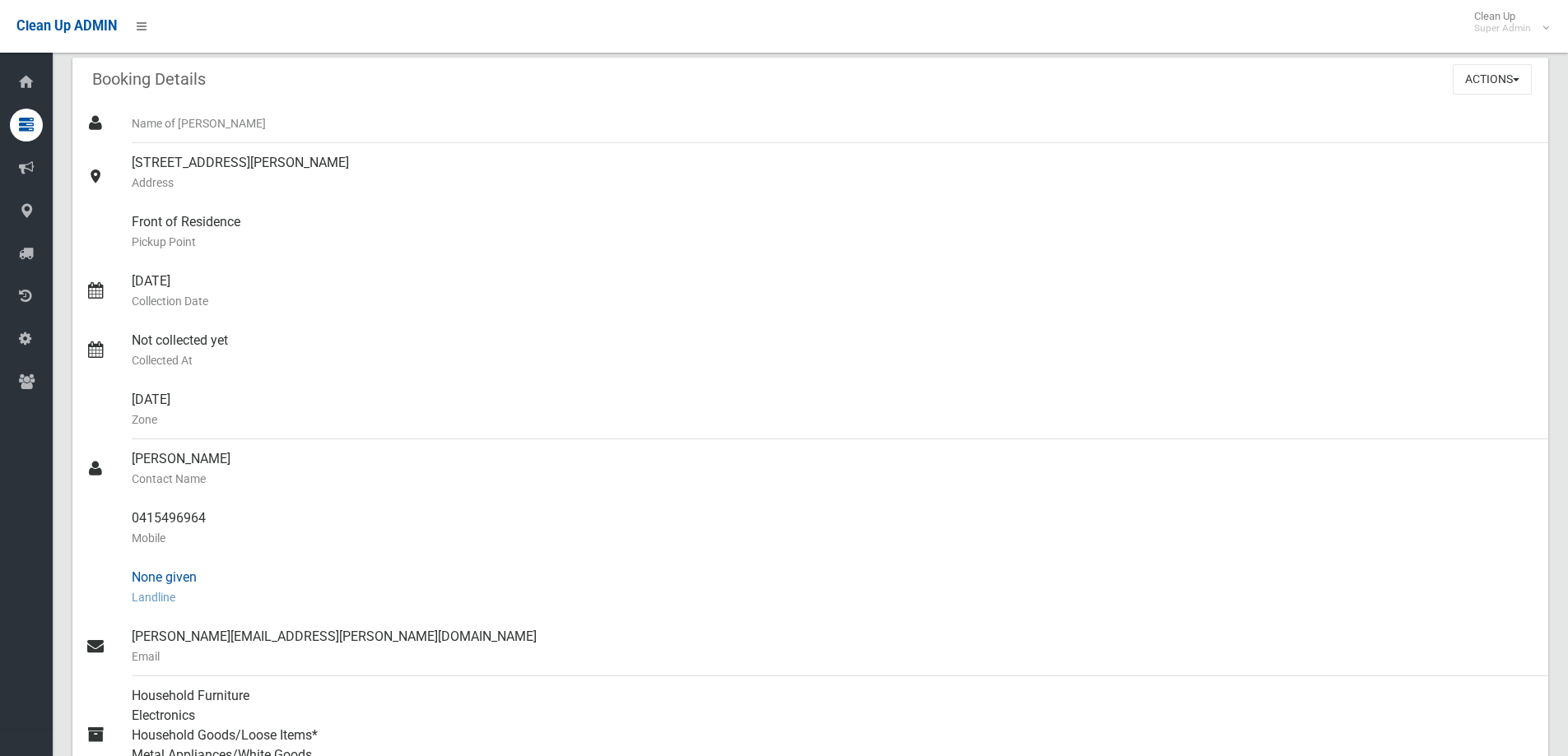
scroll to position [329, 0]
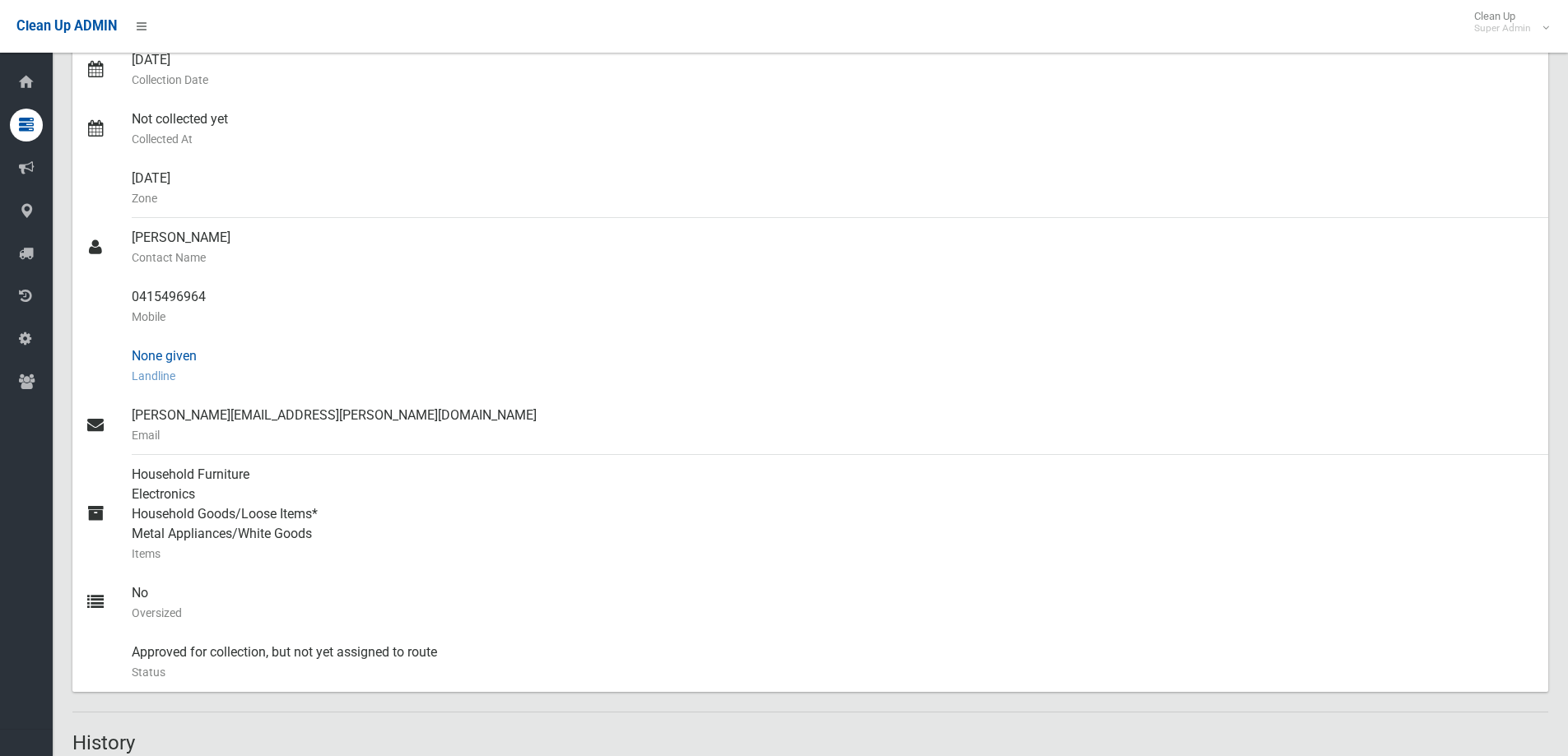
drag, startPoint x: 99, startPoint y: 186, endPoint x: 149, endPoint y: 349, distance: 170.5
drag, startPoint x: 149, startPoint y: 349, endPoint x: 267, endPoint y: 206, distance: 185.4
click at [356, 198] on small "Zone" at bounding box center [833, 199] width 1403 height 20
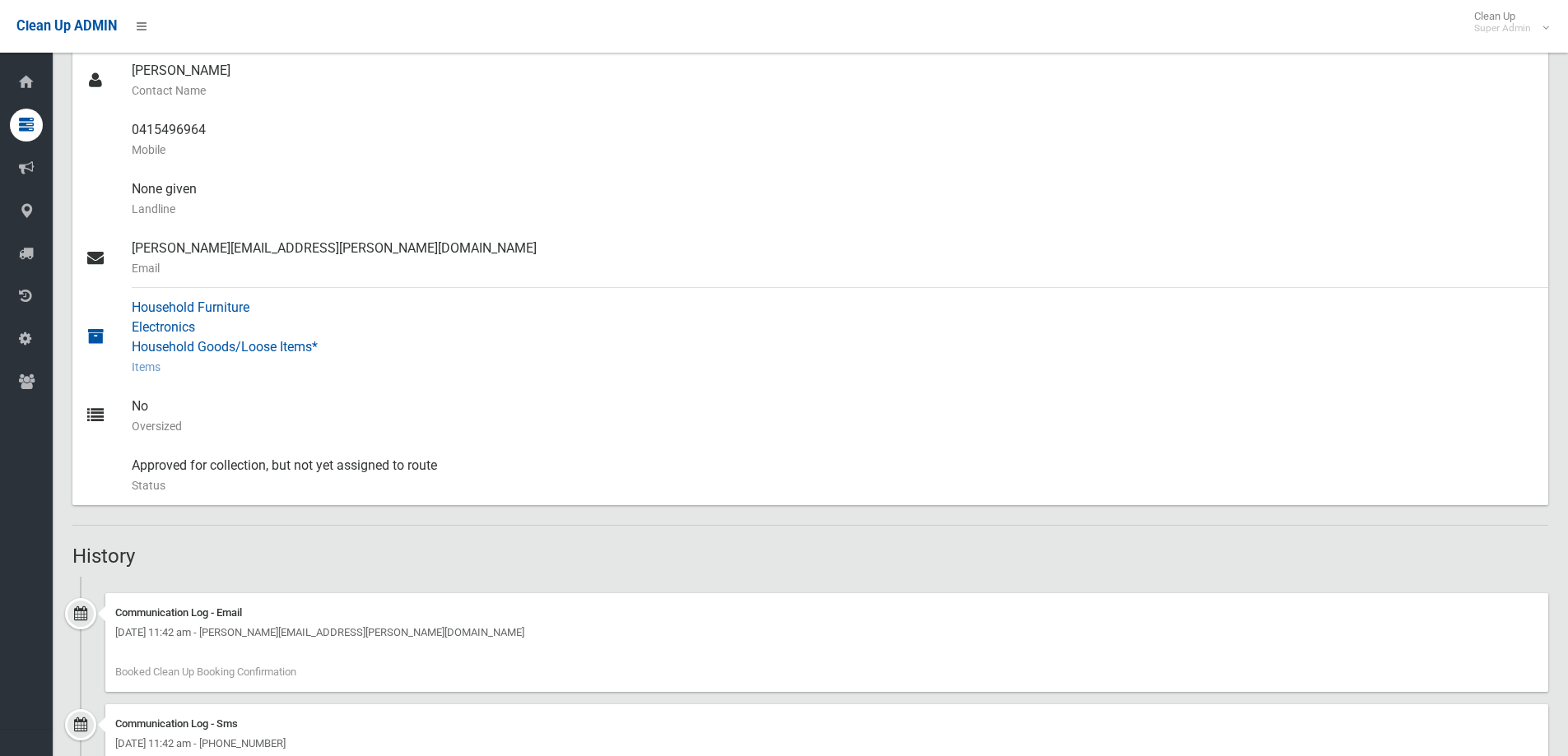
scroll to position [586, 0]
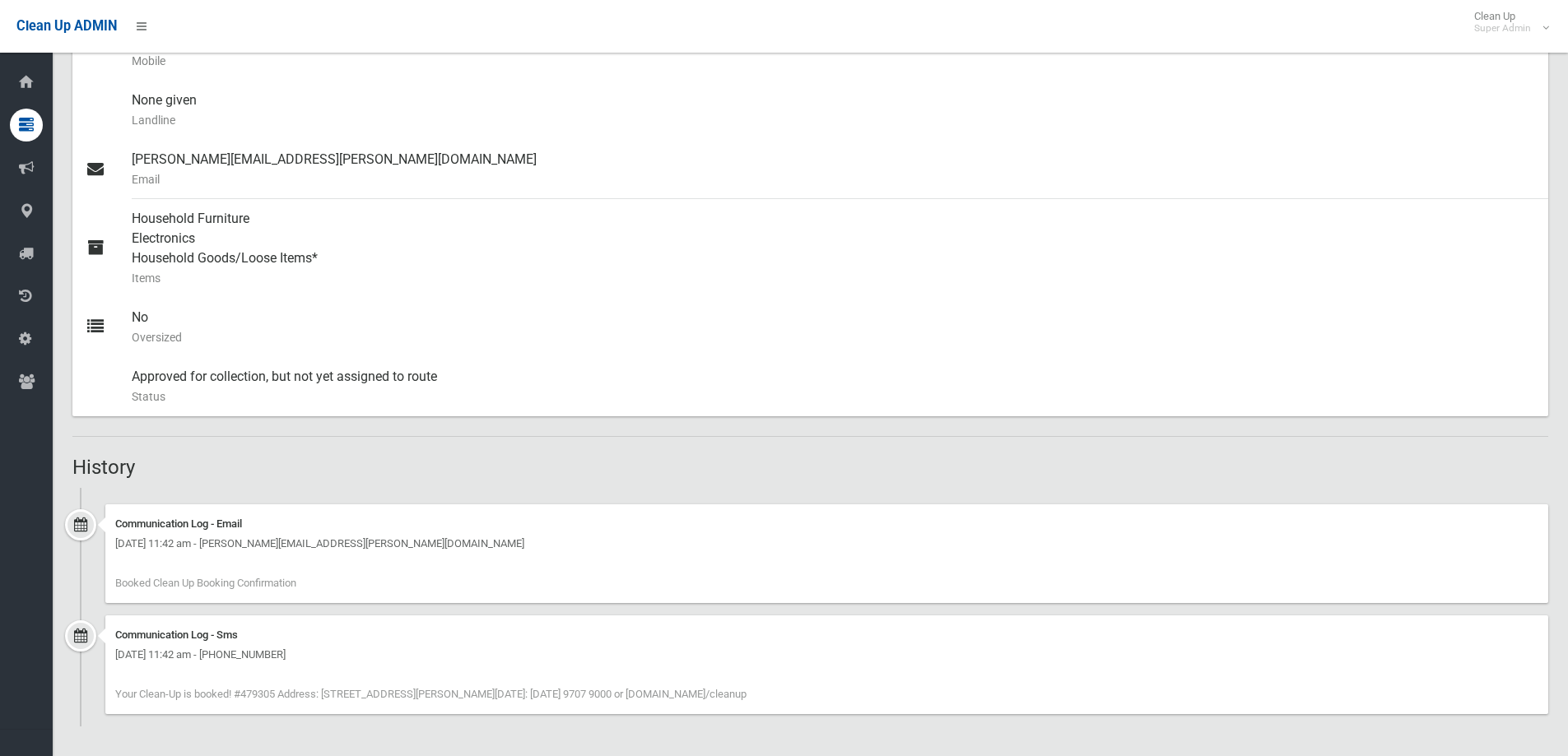
click at [342, 436] on hr at bounding box center [810, 436] width 1475 height 1
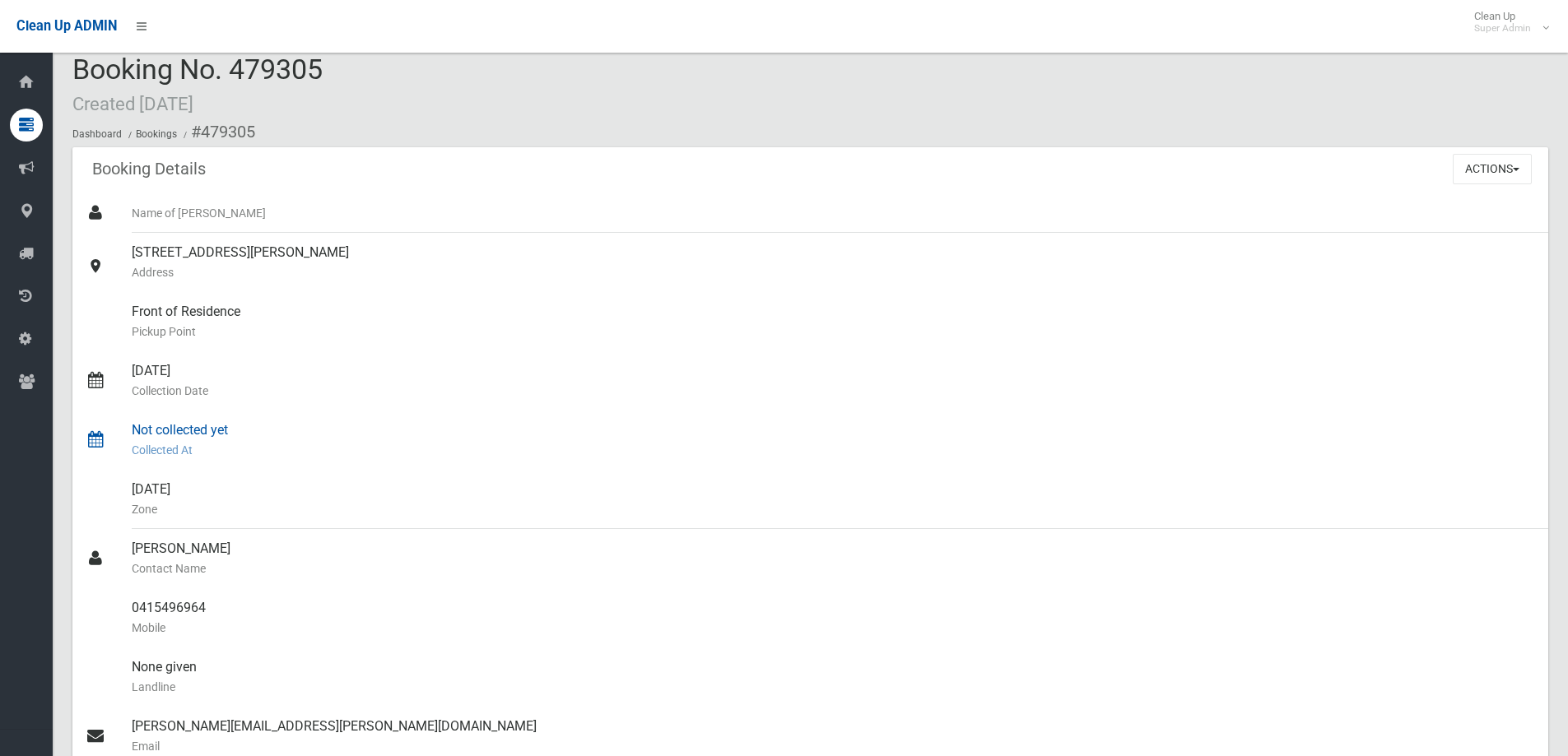
scroll to position [0, 0]
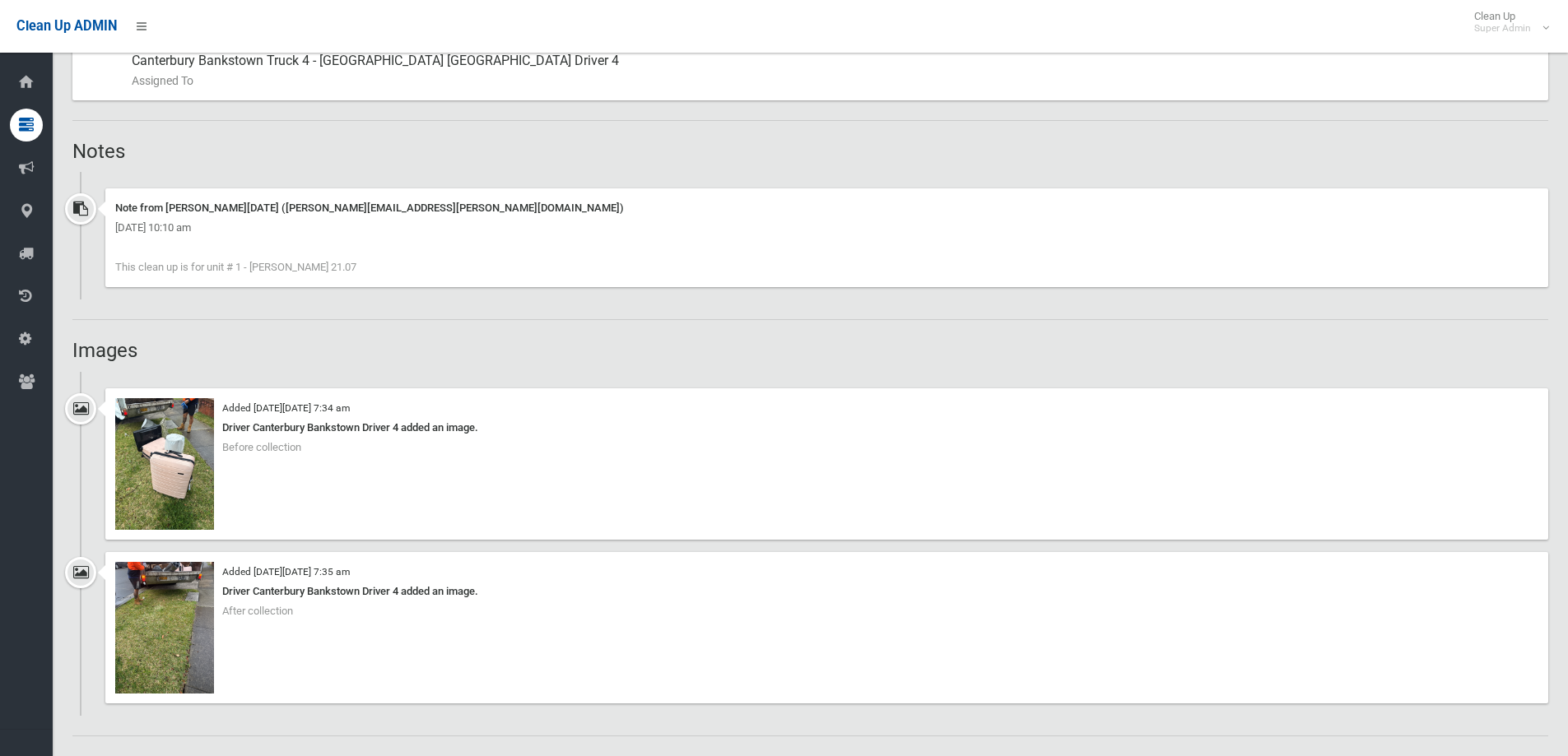
scroll to position [1070, 0]
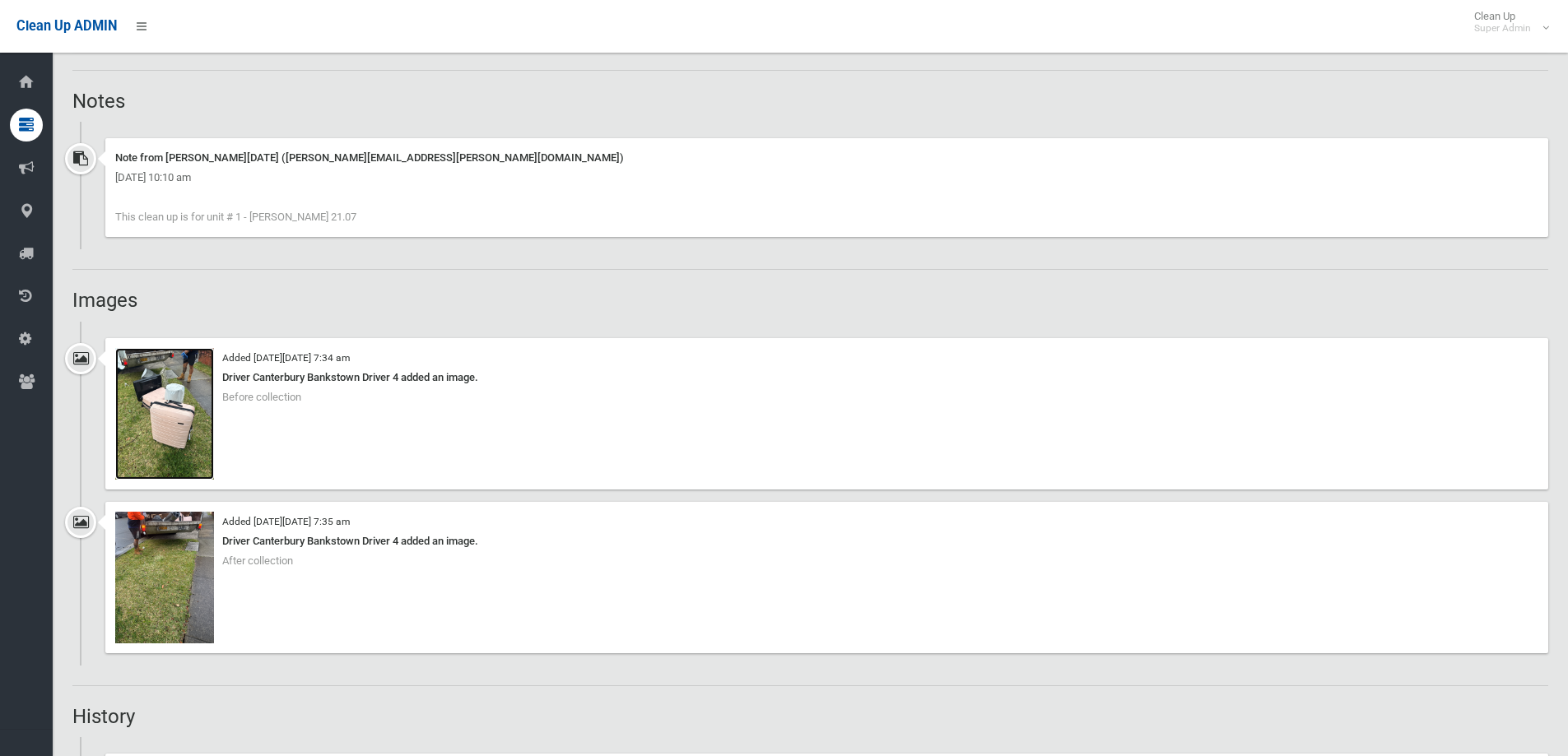
click at [152, 433] on img at bounding box center [165, 414] width 99 height 132
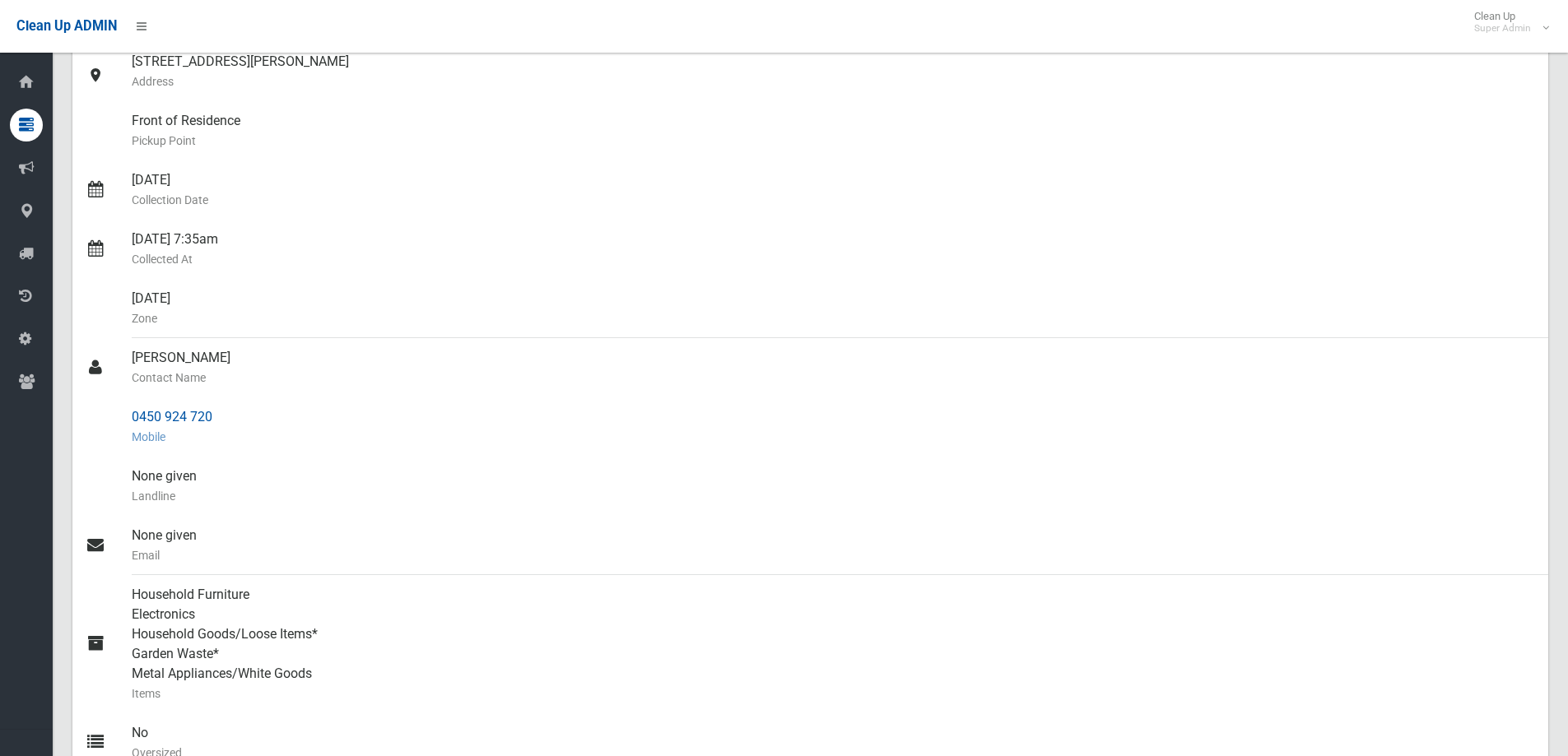
scroll to position [0, 0]
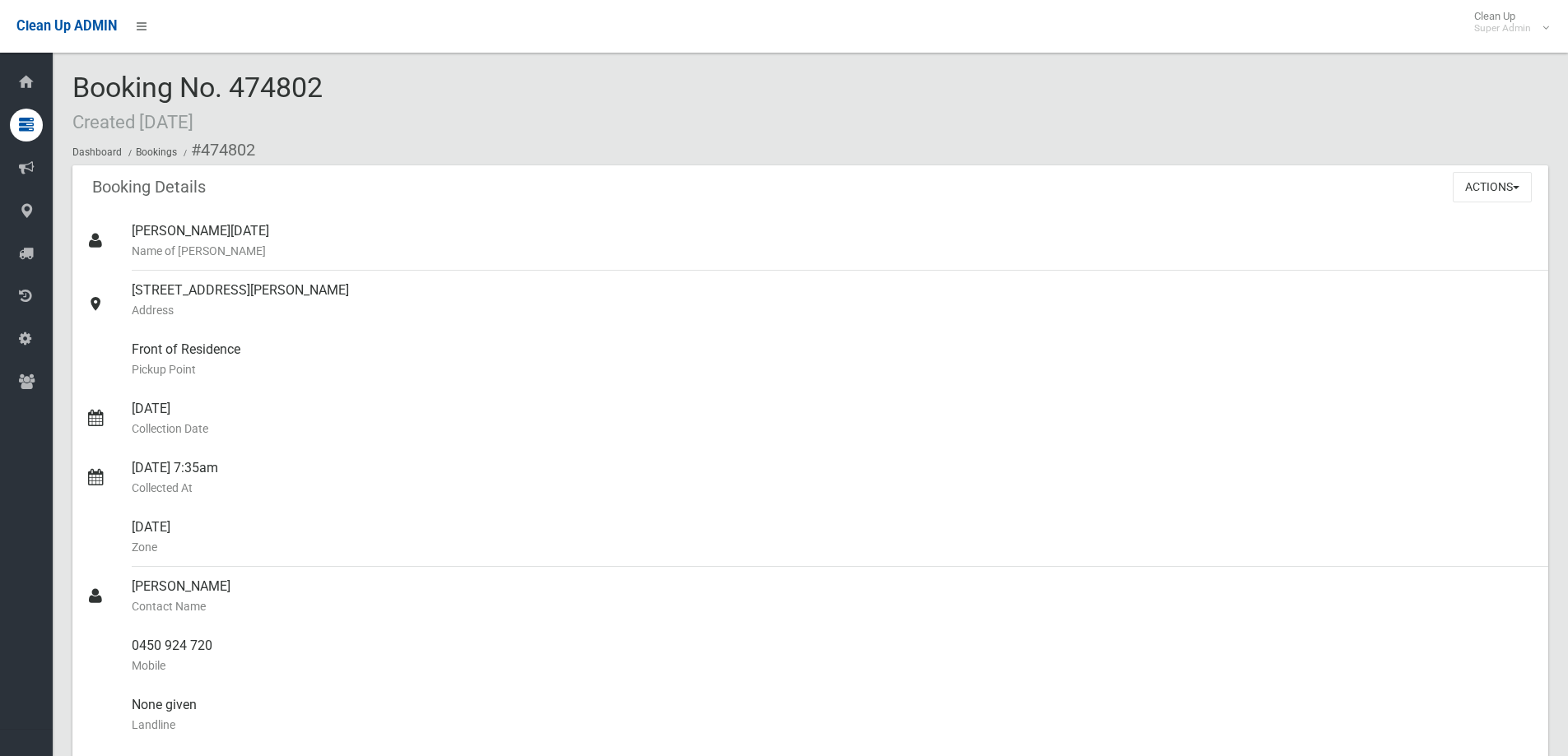
click at [334, 111] on div "Booking No. 474802 Created [DATE] Dashboard Bookings #474802" at bounding box center [810, 118] width 1475 height 93
